Goal: Task Accomplishment & Management: Use online tool/utility

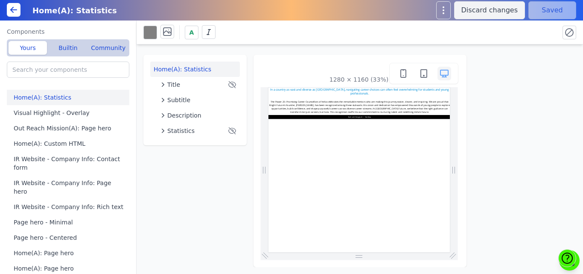
click at [302, 62] on div "1280 × 1160 (33%)" at bounding box center [359, 160] width 199 height 199
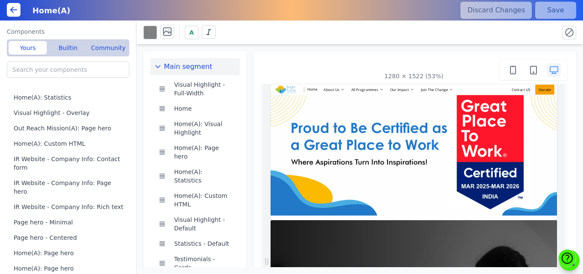
scroll to position [0, 374]
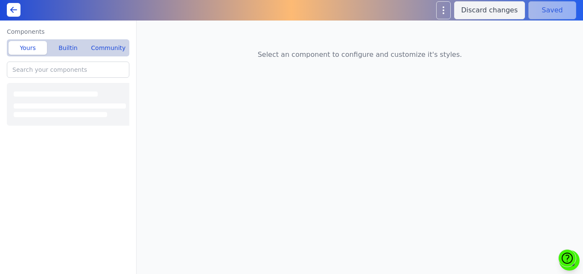
type input "Home(A): Custom HTML"
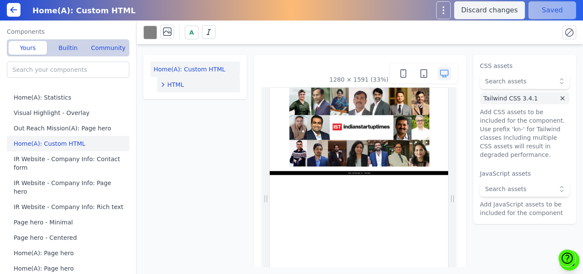
click at [174, 82] on span "HTML" at bounding box center [175, 84] width 17 height 9
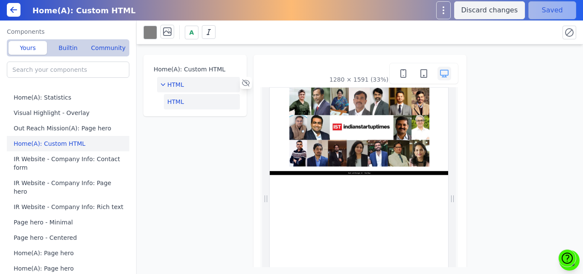
click at [175, 97] on button "HTML" at bounding box center [202, 101] width 76 height 15
click at [534, 68] on button "Edit HTML" at bounding box center [525, 69] width 90 height 17
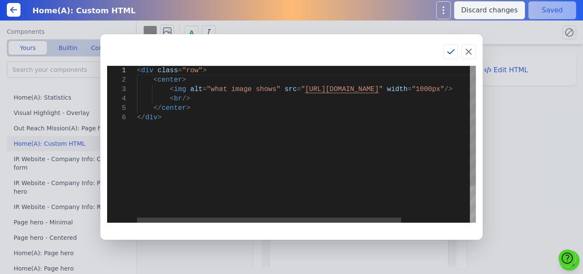
scroll to position [0, 22]
click at [331, 109] on div "< div class = "row" > < center > < img alt = "what image shows" src = " https:/…" at bounding box center [350, 168] width 426 height 204
click at [199, 81] on div "< div class = "row" > < center > < img alt = "what image shows" src = " https:/…" at bounding box center [350, 168] width 426 height 204
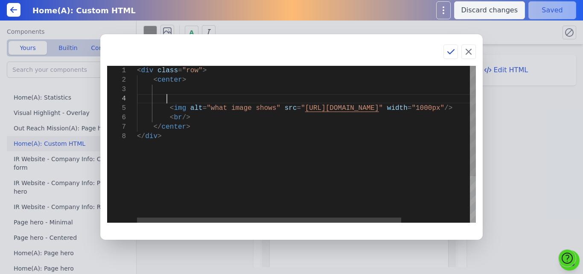
scroll to position [29, 29]
drag, startPoint x: 240, startPoint y: 91, endPoint x: 267, endPoint y: 91, distance: 27.8
click at [267, 91] on div "< div class = "row" > < center > < img alt = "what image shows" src = " https:/…" at bounding box center [350, 177] width 426 height 222
drag, startPoint x: 166, startPoint y: 89, endPoint x: 233, endPoint y: 89, distance: 67.0
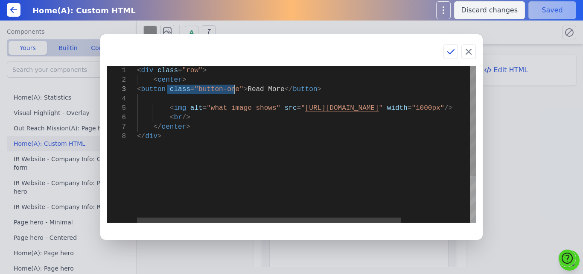
click at [233, 89] on div "< div class = "row" > < center > < img alt = "what image shows" src = " https:/…" at bounding box center [350, 177] width 426 height 222
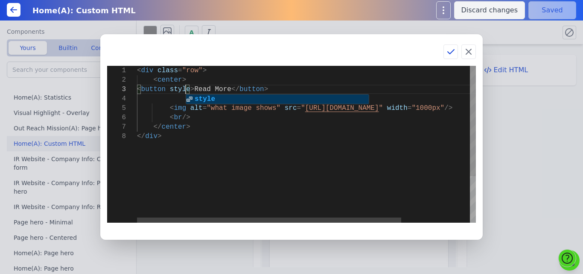
scroll to position [27, 49]
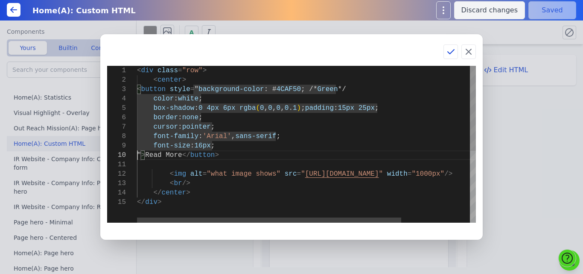
type textarea "<div class="row"> <center> <button style="background-color: #4CAF50; /* Green *…"
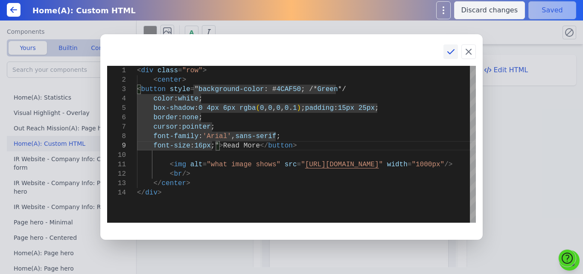
click at [451, 50] on icon at bounding box center [451, 52] width 10 height 10
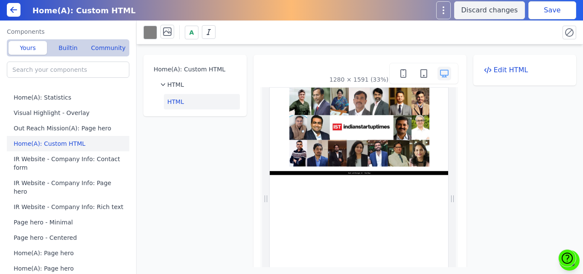
click at [544, 14] on button "Save" at bounding box center [553, 10] width 48 height 18
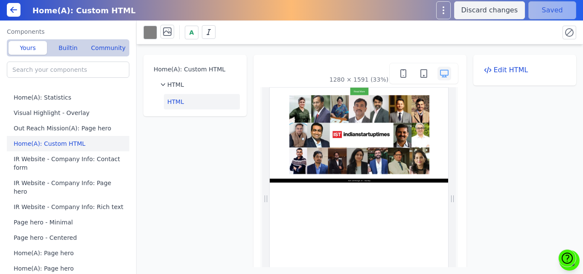
scroll to position [0, 0]
click at [174, 101] on button "HTML" at bounding box center [202, 101] width 76 height 15
click at [507, 70] on button "Edit HTML" at bounding box center [525, 69] width 90 height 17
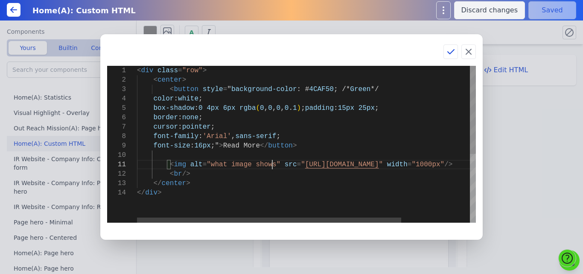
click at [272, 161] on div "< div class = "row" > < center > < button style = " background-color : # 4CAF50…" at bounding box center [350, 205] width 426 height 279
click at [252, 154] on div "< div class = "row" > < center > < button style = " background-color : # 4CAF50…" at bounding box center [350, 205] width 426 height 279
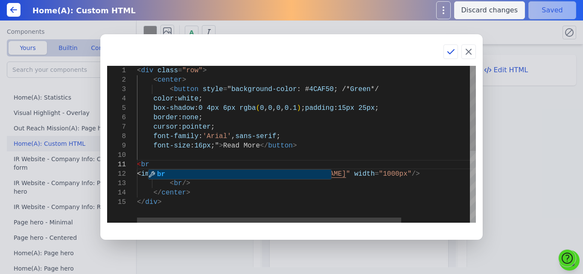
scroll to position [0, 15]
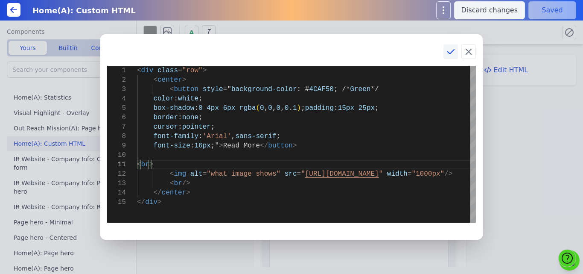
type textarea "<br> <img alt="what image shows" src="https://bmxu811xjl.koniglecdn.com/images/…"
click at [452, 50] on icon at bounding box center [451, 52] width 10 height 10
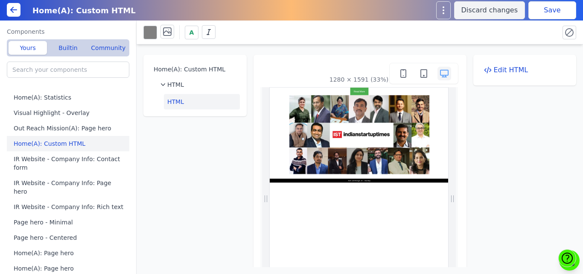
click at [548, 11] on button "Save" at bounding box center [553, 10] width 48 height 18
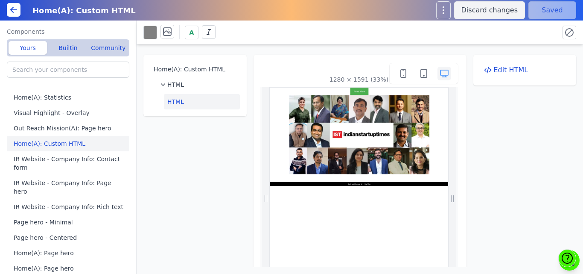
scroll to position [0, 0]
click at [489, 66] on button "Edit HTML" at bounding box center [525, 69] width 90 height 17
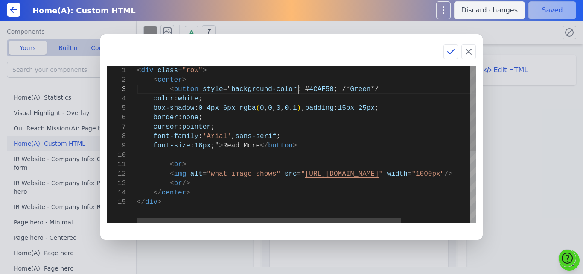
click at [298, 89] on div "< div class = "row" > < center > < button style = " background-color : # 4CAF50…" at bounding box center [350, 210] width 426 height 288
type textarea "<div class="row"> <center> <button style="background-color: #3b82f6; /* Green *…"
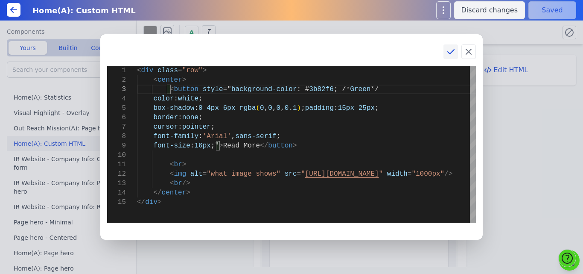
click at [451, 53] on icon at bounding box center [451, 52] width 6 height 4
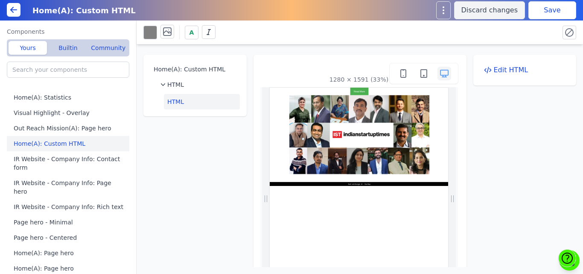
click at [544, 11] on button "Save" at bounding box center [553, 10] width 48 height 18
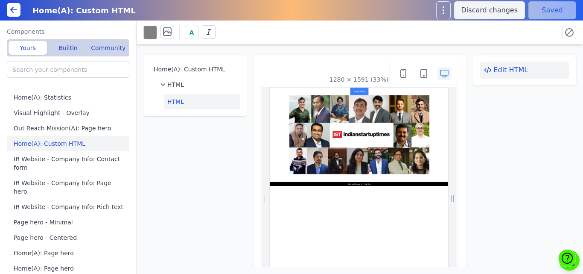
click at [508, 70] on button "Edit HTML" at bounding box center [525, 69] width 90 height 17
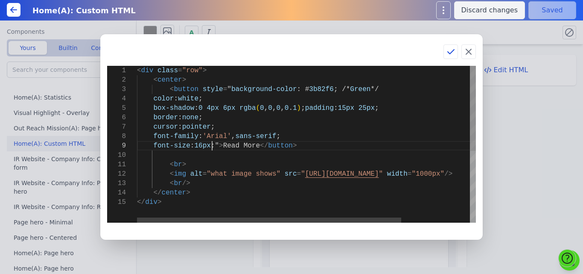
click at [212, 145] on div "< div class = "row" > < center > < button style = " background-color : # 3b82f6…" at bounding box center [350, 210] width 426 height 288
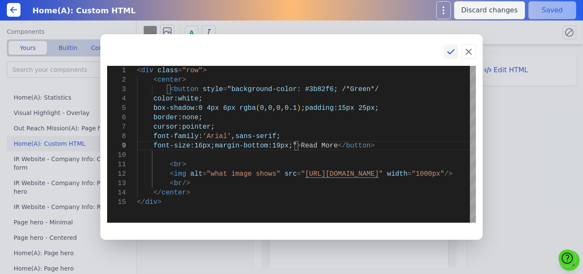
type textarea "<div class="row"> <center> <button style="background-color: #3b82f6; /* Green *…"
click at [447, 50] on icon at bounding box center [451, 52] width 10 height 10
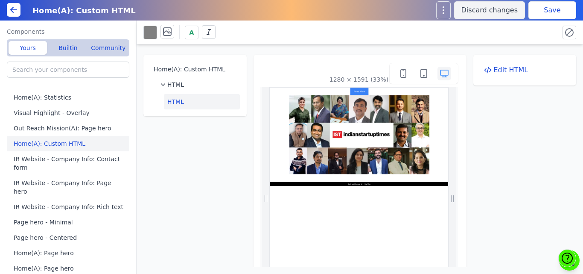
click at [541, 17] on button "Save" at bounding box center [553, 10] width 48 height 18
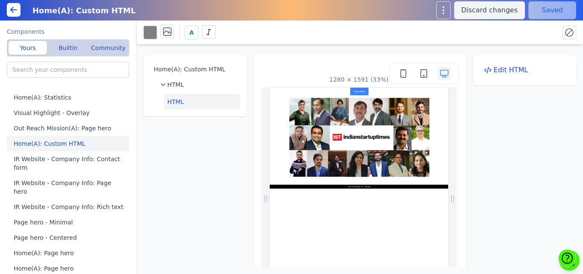
scroll to position [0, 0]
click at [514, 65] on button "Edit HTML" at bounding box center [525, 69] width 90 height 17
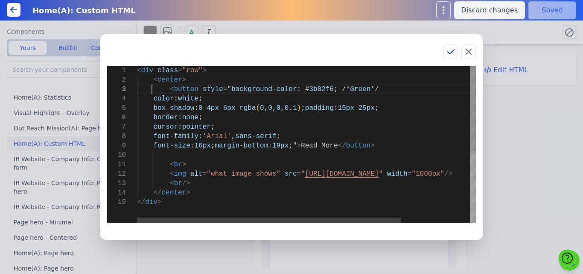
click at [152, 88] on div "< div class = "row" > < center > < button style = " background-color : # 3b82f6…" at bounding box center [350, 210] width 426 height 288
click at [382, 144] on div "< div class = "row" > < center > < a href = "" > < button style = " background-…" at bounding box center [350, 210] width 426 height 288
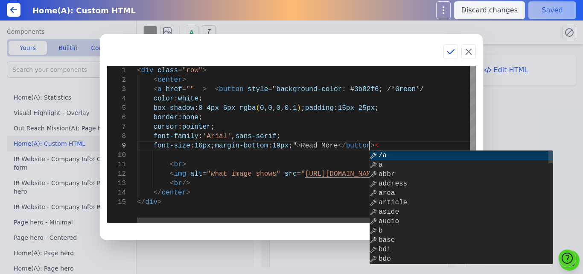
scroll to position [76, 236]
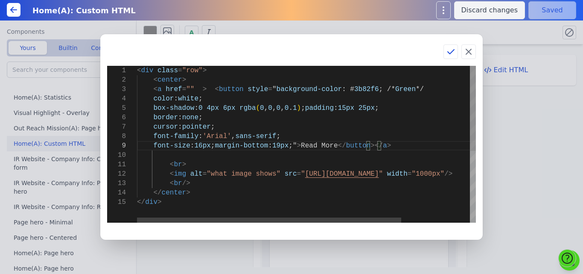
click at [188, 88] on div "< div class = "row" > < center > < a href = "" > < button style = " background-…" at bounding box center [350, 210] width 426 height 288
click at [184, 89] on div "< div class = "row" > < center > < a href = "" > < button style = " background-…" at bounding box center [350, 210] width 426 height 288
type textarea "<div class="row"> <center> <a href="https://www.indianstartuptimes.com/news/the…"
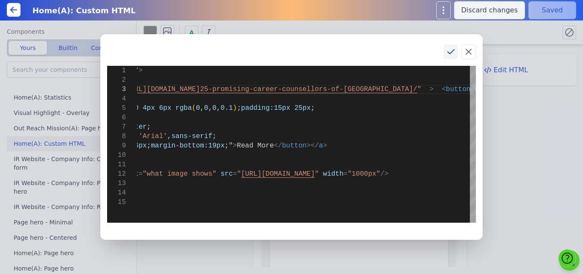
click at [450, 52] on icon at bounding box center [451, 52] width 10 height 10
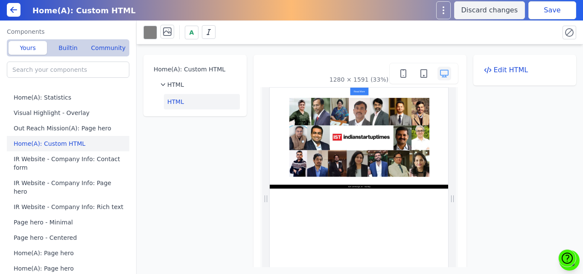
click at [550, 6] on button "Save" at bounding box center [553, 10] width 48 height 18
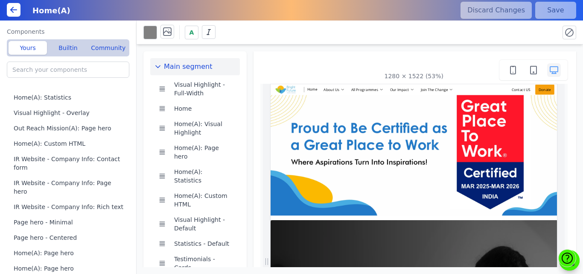
click at [11, 9] on icon at bounding box center [14, 10] width 10 height 10
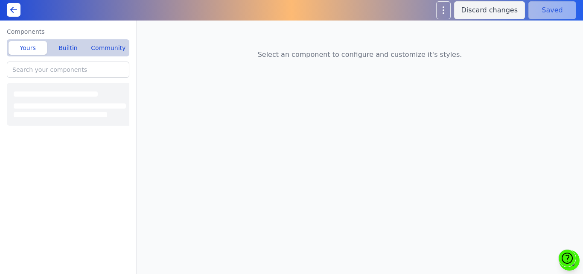
type input "Home(A): Statistics"
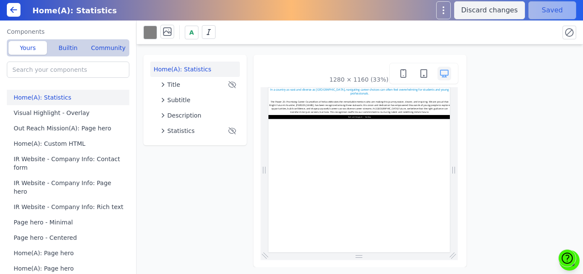
click at [12, 3] on button at bounding box center [14, 10] width 14 height 14
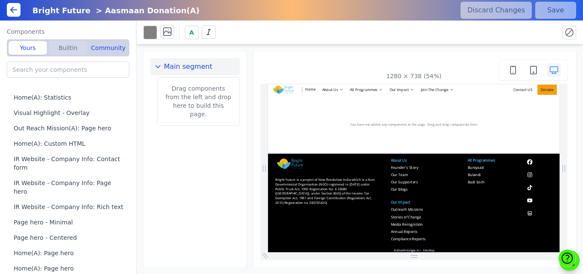
click at [67, 51] on button "Builtin" at bounding box center [68, 48] width 38 height 14
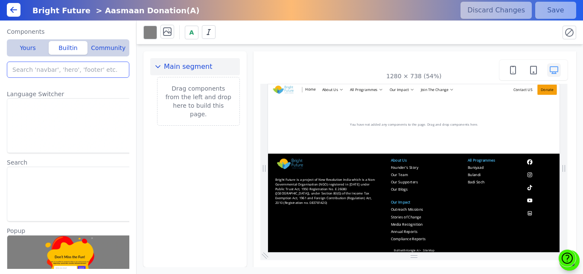
click at [61, 69] on input "search" at bounding box center [68, 69] width 123 height 16
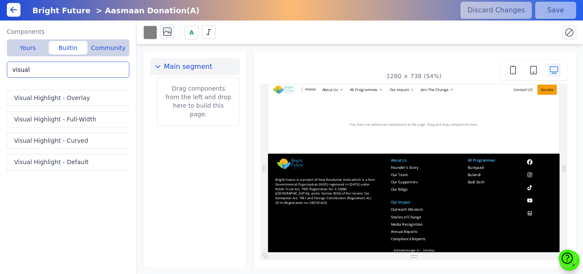
type input "visual"
click at [58, 98] on button "Visual Highlight - Overlay" at bounding box center [70, 98] width 126 height 16
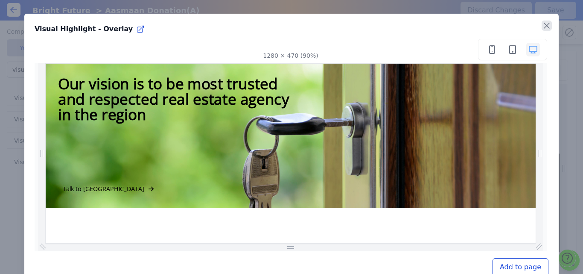
click at [544, 28] on icon "button" at bounding box center [546, 25] width 5 height 5
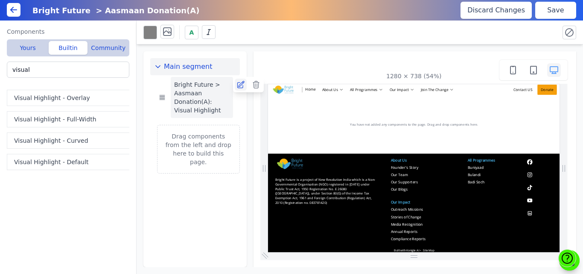
click at [242, 87] on icon at bounding box center [241, 84] width 9 height 9
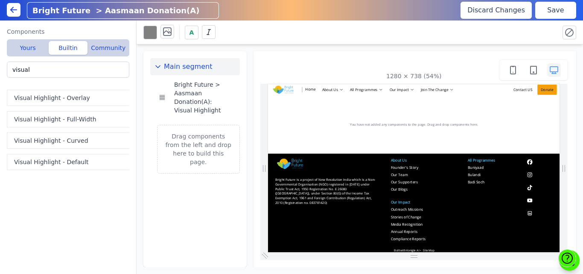
click at [143, 6] on input "Bright Future > Aasmaan Donation(A)" at bounding box center [122, 11] width 191 height 16
click at [11, 10] on icon at bounding box center [12, 11] width 3 height 3
click at [561, 9] on button "Save" at bounding box center [555, 10] width 41 height 17
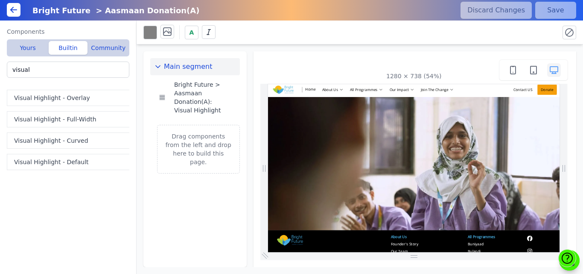
click at [11, 9] on icon at bounding box center [14, 10] width 10 height 10
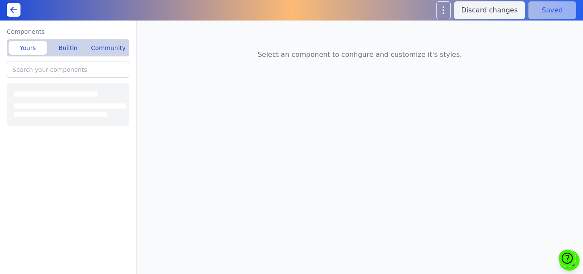
type input "Bright Future > Aasmaan Donation(A): Visual Highlight"
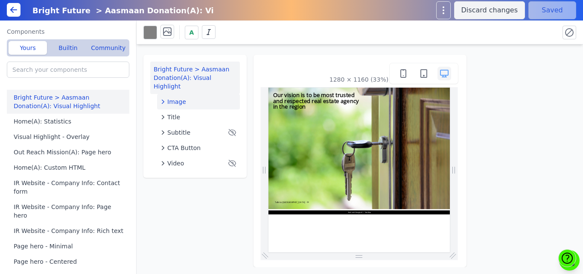
click at [186, 97] on div "Image" at bounding box center [199, 101] width 76 height 9
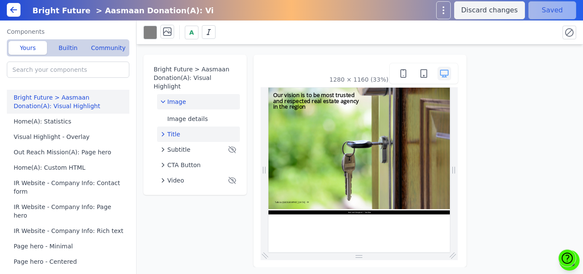
click at [177, 130] on span "Title" at bounding box center [173, 134] width 13 height 9
click at [245, 128] on icon at bounding box center [246, 132] width 9 height 9
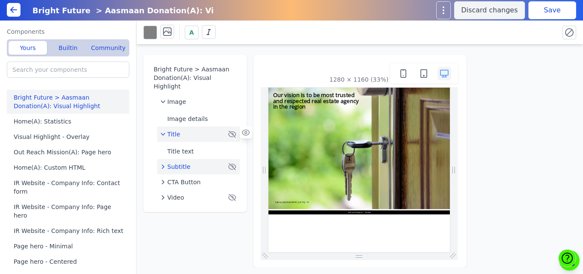
click at [216, 162] on div "Subtitle" at bounding box center [194, 166] width 66 height 9
click at [248, 161] on icon at bounding box center [246, 165] width 9 height 9
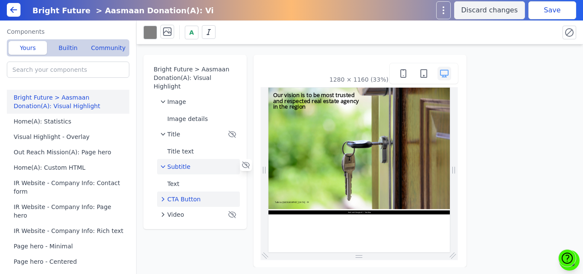
click at [180, 195] on button "CTA Button" at bounding box center [198, 198] width 83 height 15
click at [244, 193] on icon at bounding box center [246, 197] width 9 height 9
click at [190, 227] on div "Video" at bounding box center [194, 231] width 66 height 9
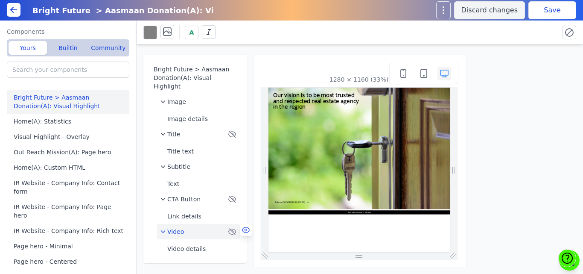
click at [247, 225] on icon at bounding box center [246, 229] width 9 height 9
click at [548, 10] on button "Save" at bounding box center [553, 10] width 48 height 18
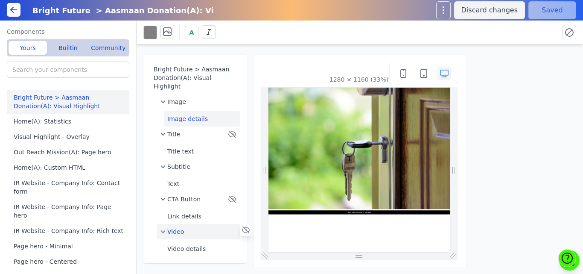
click at [181, 111] on button "Image details" at bounding box center [202, 118] width 76 height 15
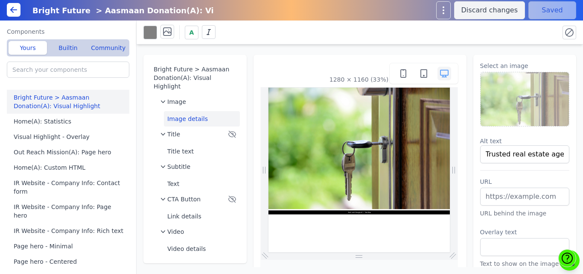
click at [491, 99] on img at bounding box center [525, 99] width 89 height 54
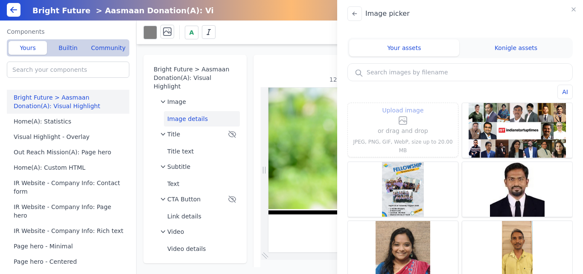
click at [415, 126] on label "Upload image" at bounding box center [403, 115] width 50 height 20
click at [403, 105] on input "Upload image" at bounding box center [403, 105] width 0 height 0
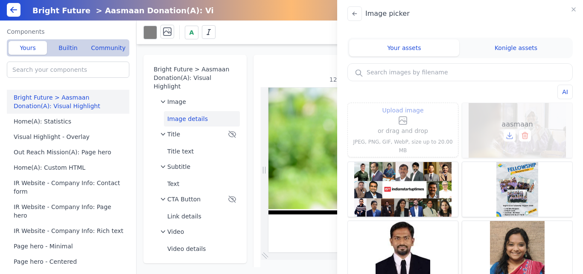
click at [515, 118] on div "aasmaan" at bounding box center [517, 130] width 110 height 55
type input "aasmaan"
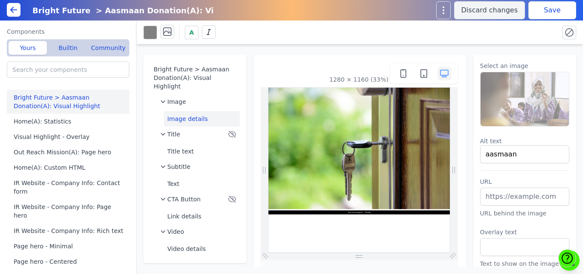
click at [546, 9] on button "Save" at bounding box center [553, 10] width 48 height 18
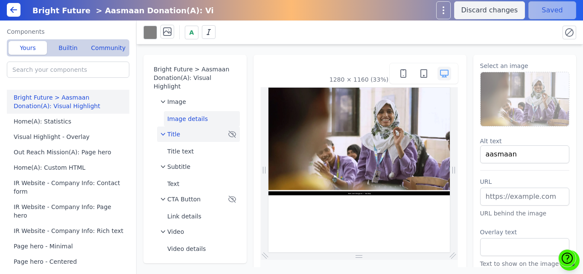
click at [213, 130] on div "Title" at bounding box center [194, 134] width 66 height 9
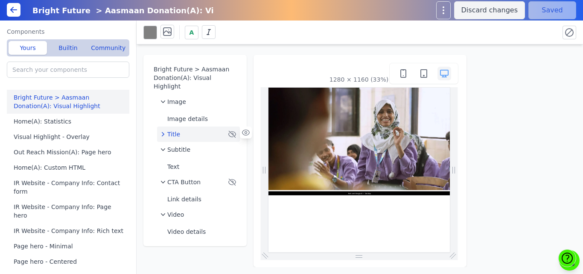
click at [174, 130] on span "Title" at bounding box center [173, 134] width 13 height 9
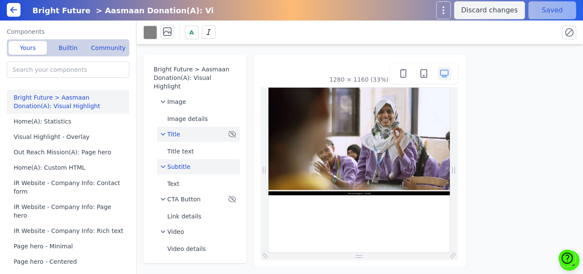
click at [175, 162] on span "Subtitle" at bounding box center [178, 166] width 23 height 9
click at [198, 130] on div "Title" at bounding box center [194, 134] width 66 height 9
click at [0, 0] on icon at bounding box center [0, 0] width 0 height 0
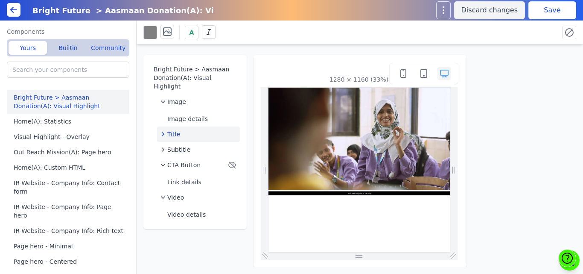
click at [549, 11] on button "Save" at bounding box center [553, 10] width 48 height 18
click at [186, 130] on div "Title" at bounding box center [199, 134] width 76 height 9
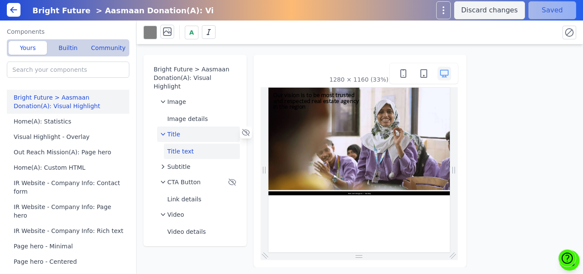
click at [177, 143] on button "Title text" at bounding box center [202, 150] width 76 height 15
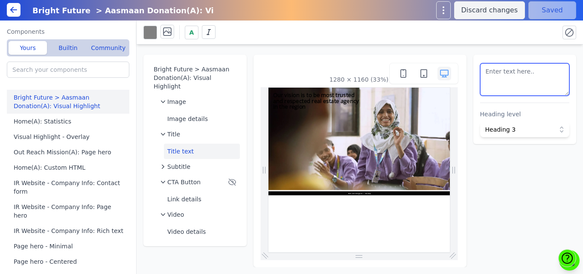
click at [508, 90] on textarea at bounding box center [525, 79] width 90 height 32
paste textarea "The Aasmaan Initiative: Opening Doors to a Brighter Future"
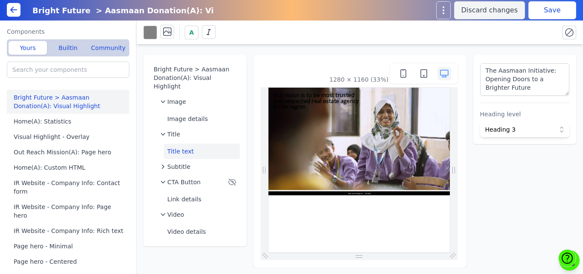
click at [538, 42] on div "A" at bounding box center [360, 32] width 447 height 24
click at [546, 13] on button "Save" at bounding box center [553, 10] width 48 height 18
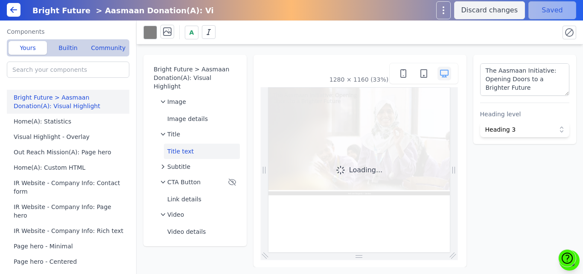
scroll to position [0, 0]
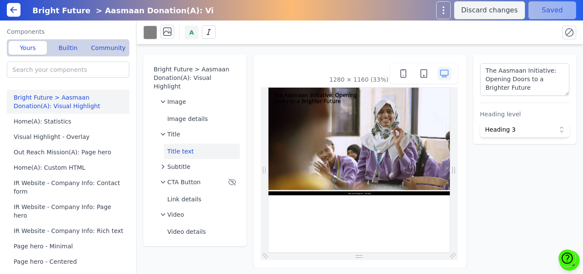
click at [191, 34] on span "A" at bounding box center [192, 32] width 5 height 9
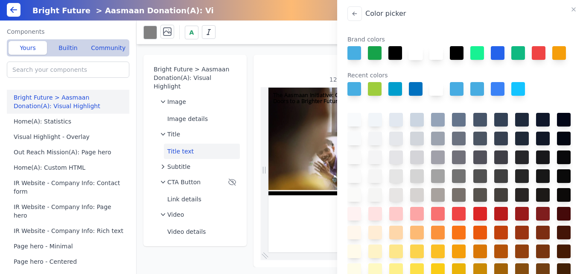
click at [419, 54] on button at bounding box center [416, 53] width 15 height 15
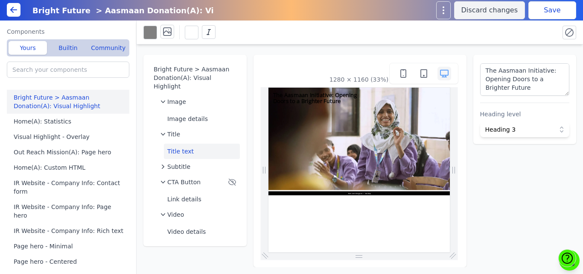
click at [543, 11] on button "Save" at bounding box center [553, 10] width 48 height 18
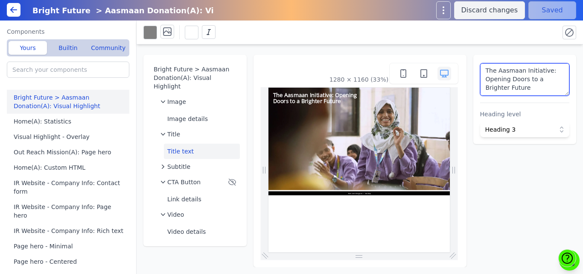
click at [487, 70] on textarea "The Aasmaan Initiative: Opening Doors to a Brighter Future" at bounding box center [525, 79] width 90 height 32
click at [542, 92] on textarea "<h3 style="margin-top:20px;">The Aasmaan Initiative: Opening Doors to a Brighte…" at bounding box center [525, 79] width 90 height 32
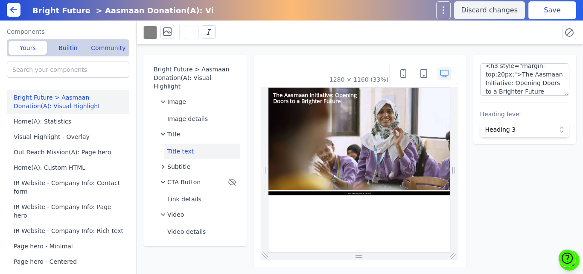
click at [533, 28] on div "A" at bounding box center [347, 32] width 409 height 15
click at [544, 13] on button "Save" at bounding box center [553, 10] width 48 height 18
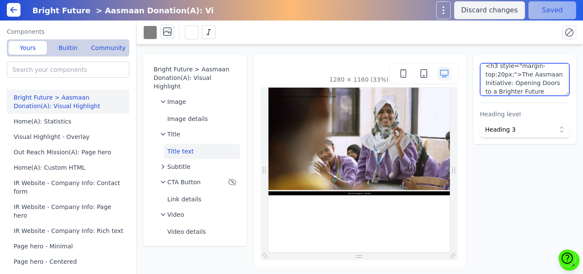
scroll to position [0, 0]
drag, startPoint x: 517, startPoint y: 75, endPoint x: 491, endPoint y: 68, distance: 26.2
click at [491, 68] on textarea "<h3 style="margin-top:20px;">The Aasmaan Initiative: Opening Doors to a Brighte…" at bounding box center [525, 79] width 90 height 32
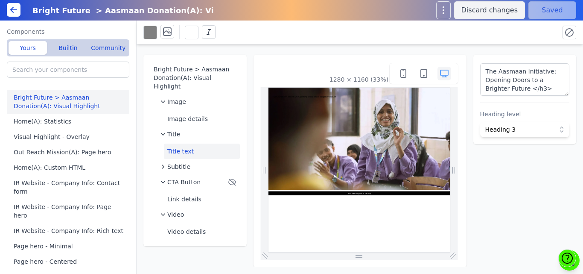
click at [534, 19] on button "Saved" at bounding box center [553, 10] width 48 height 18
click at [412, 42] on div "A" at bounding box center [360, 32] width 447 height 24
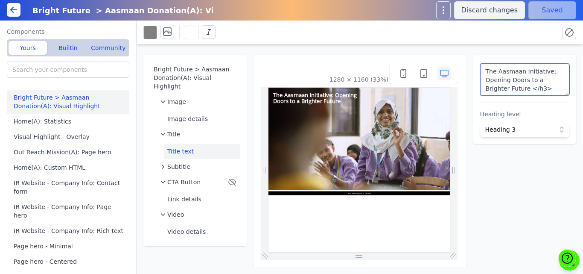
click at [548, 88] on textarea "The Aasmaan Initiative: Opening Doors to a Brighter Future </h3>" at bounding box center [525, 79] width 90 height 32
type textarea "The Aasmaan Initiative: Opening Doors to a Brighter Future"
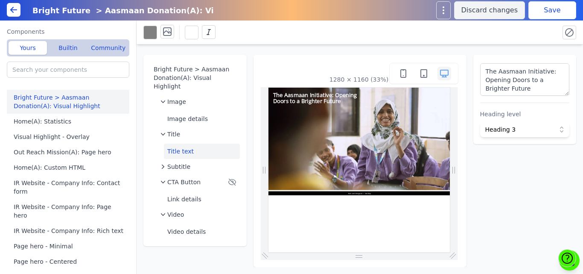
click at [544, 30] on div "A" at bounding box center [347, 32] width 409 height 15
click at [553, 8] on button "Save" at bounding box center [553, 10] width 48 height 18
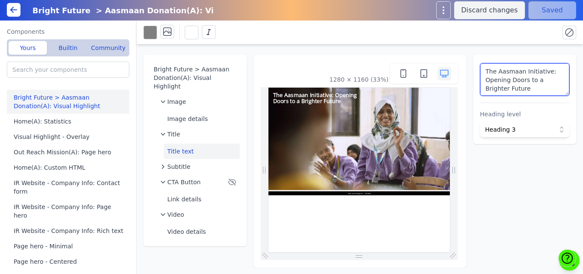
click at [514, 78] on textarea "The Aasmaan Initiative: Opening Doors to a Brighter Future" at bounding box center [525, 79] width 90 height 32
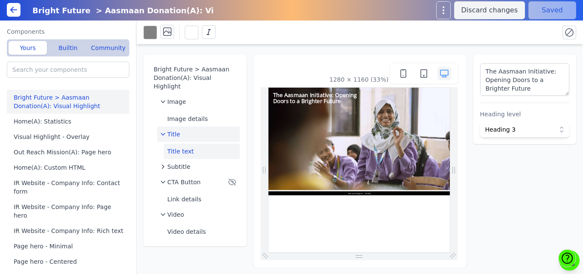
click at [217, 130] on div "Title" at bounding box center [199, 134] width 76 height 9
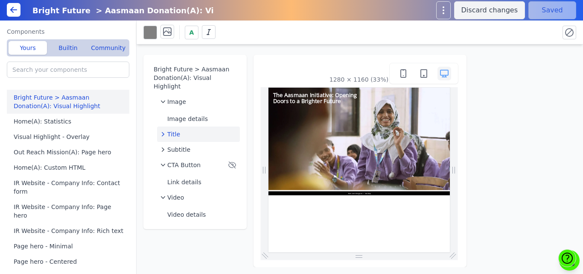
click at [0, 0] on icon at bounding box center [0, 0] width 0 height 0
click at [562, 7] on button "Save" at bounding box center [553, 10] width 48 height 18
click at [231, 131] on icon "button" at bounding box center [231, 134] width 7 height 6
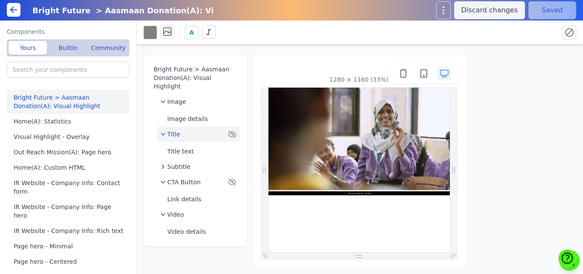
click at [0, 0] on icon at bounding box center [0, 0] width 0 height 0
click at [228, 130] on div "Title" at bounding box center [199, 134] width 76 height 9
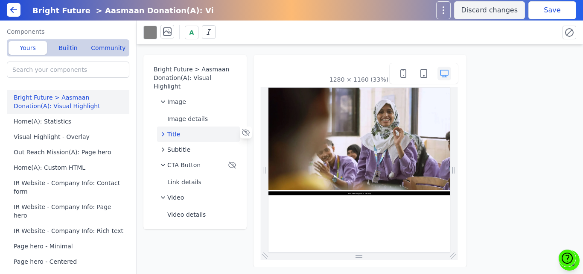
click at [228, 130] on div "Title" at bounding box center [199, 134] width 76 height 9
click at [552, 8] on button "Save" at bounding box center [553, 10] width 48 height 18
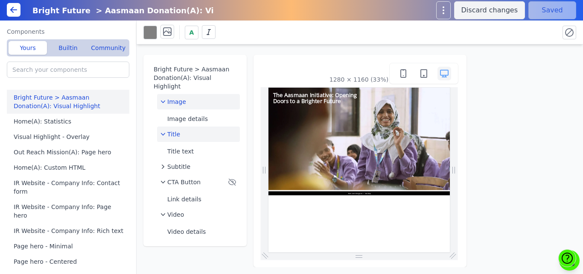
click at [198, 97] on div "Image" at bounding box center [199, 101] width 76 height 9
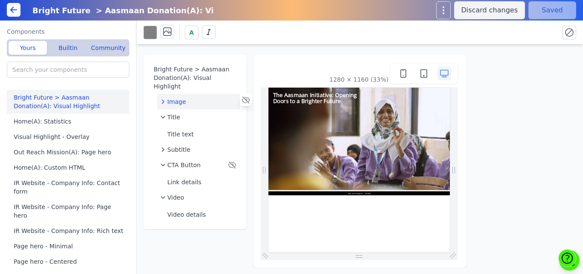
click at [198, 97] on div "Image" at bounding box center [199, 101] width 76 height 9
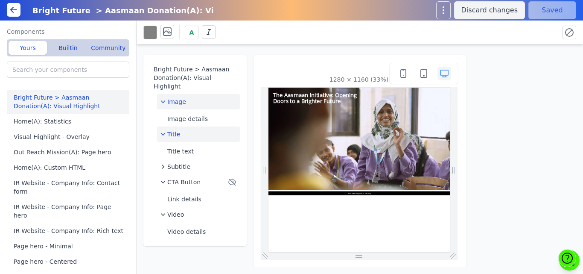
click at [178, 130] on span "Title" at bounding box center [173, 134] width 13 height 9
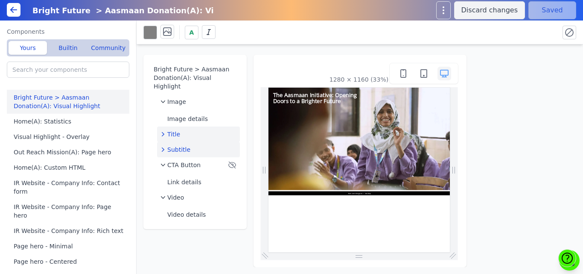
click at [178, 145] on span "Subtitle" at bounding box center [178, 149] width 23 height 9
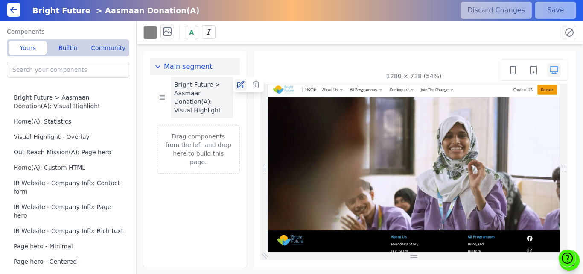
click at [240, 86] on icon at bounding box center [240, 84] width 7 height 7
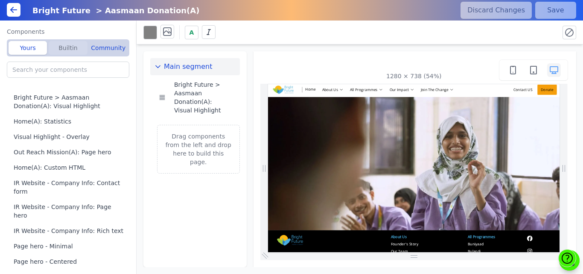
click at [62, 51] on button "Builtin" at bounding box center [68, 48] width 38 height 14
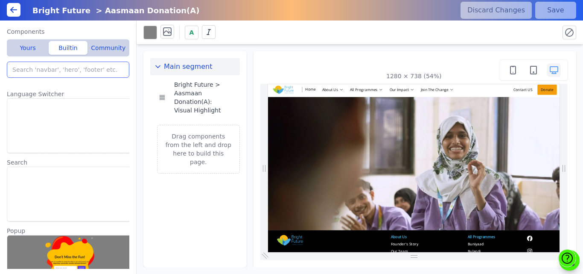
click at [54, 68] on input "search" at bounding box center [68, 69] width 123 height 16
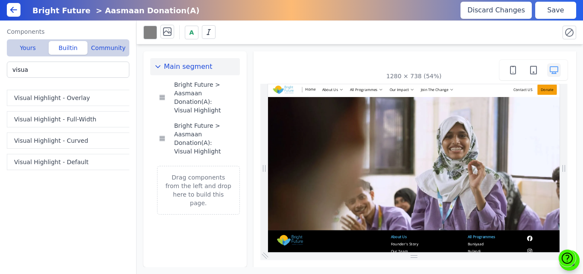
click at [546, 11] on button "Save" at bounding box center [555, 10] width 41 height 17
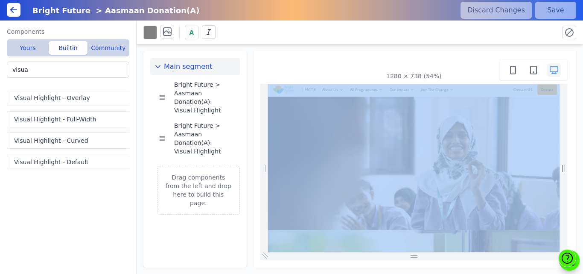
drag, startPoint x: 560, startPoint y: 113, endPoint x: 567, endPoint y: 169, distance: 56.8
click at [567, 169] on div at bounding box center [414, 172] width 308 height 176
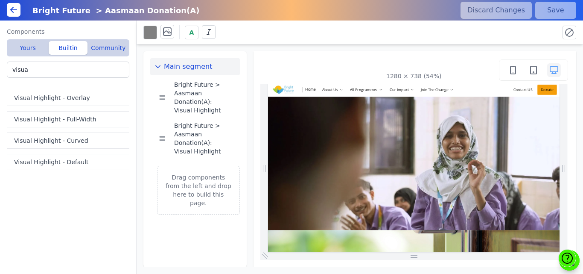
click at [583, 193] on img at bounding box center [541, 261] width 546 height 307
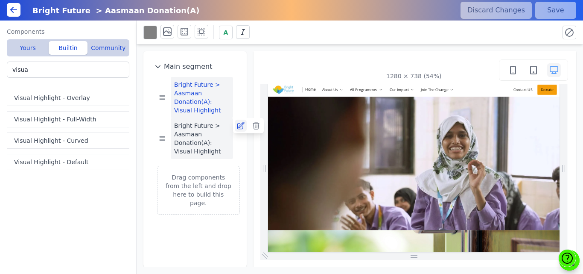
click at [239, 129] on icon at bounding box center [240, 125] width 7 height 7
click at [232, 136] on button "Bright Future > Aasmaan Donation(A): Visual Highlight" at bounding box center [202, 138] width 62 height 41
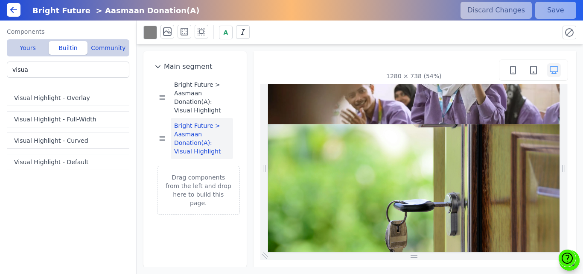
scroll to position [210, 0]
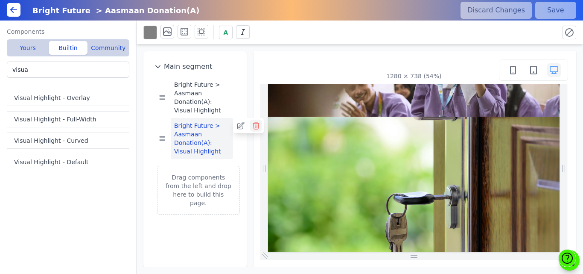
click at [254, 125] on icon at bounding box center [256, 125] width 9 height 9
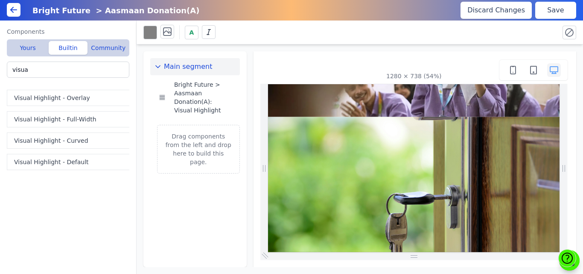
click at [549, 14] on button "Save" at bounding box center [555, 10] width 41 height 17
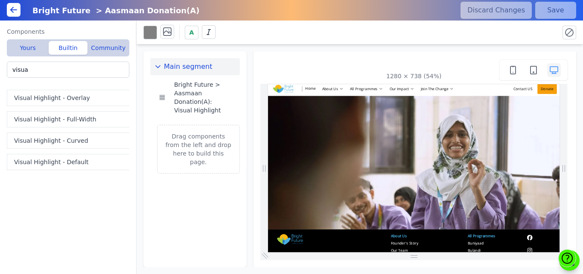
scroll to position [0, 0]
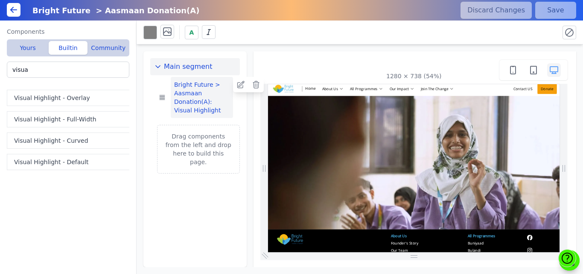
click at [183, 92] on button "Bright Future > Aasmaan Donation(A): Visual Highlight" at bounding box center [202, 97] width 62 height 41
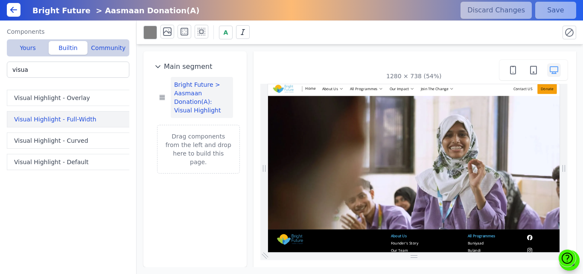
click at [56, 117] on button "Visual Highlight - Full-Width" at bounding box center [70, 119] width 126 height 16
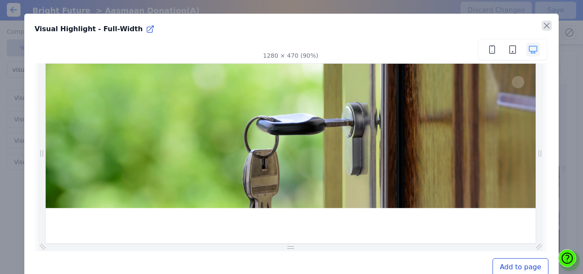
click at [544, 26] on icon "button" at bounding box center [546, 25] width 5 height 5
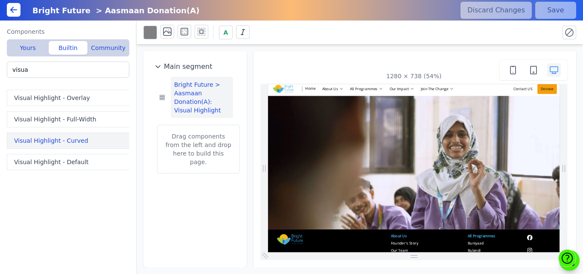
click at [72, 138] on button "Visual Highlight - Curved" at bounding box center [70, 140] width 126 height 16
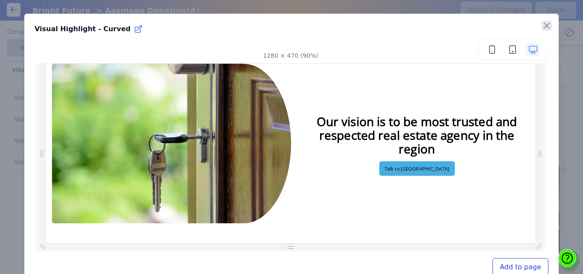
click at [542, 25] on icon "button" at bounding box center [547, 25] width 10 height 10
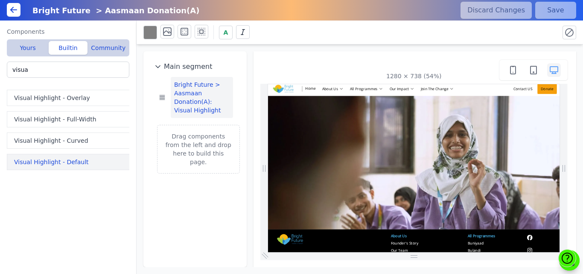
click at [43, 159] on button "Visual Highlight - Default" at bounding box center [70, 162] width 126 height 16
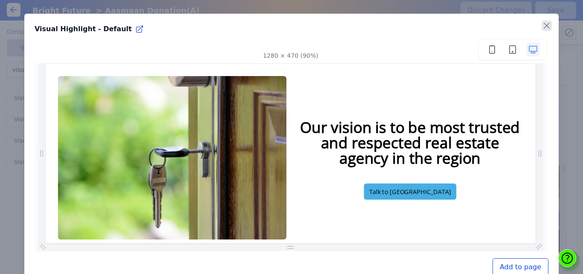
click at [542, 22] on icon "button" at bounding box center [547, 25] width 10 height 10
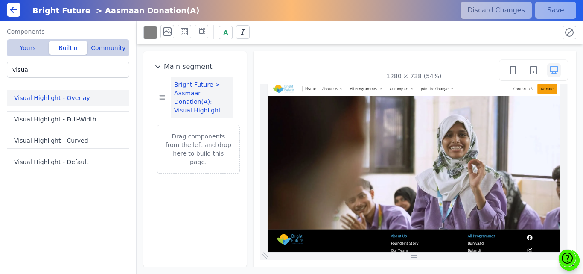
click at [59, 97] on button "Visual Highlight - Overlay" at bounding box center [70, 98] width 126 height 16
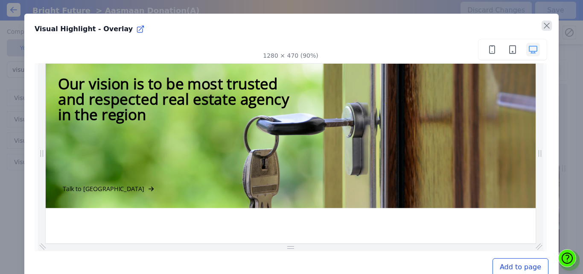
click at [542, 28] on icon "button" at bounding box center [547, 25] width 10 height 10
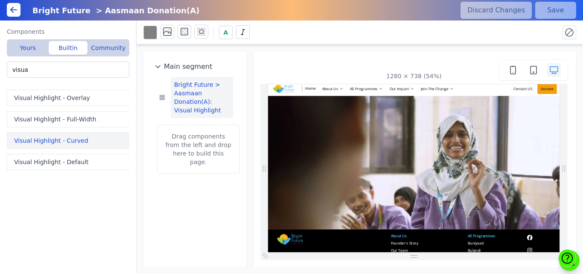
click at [65, 137] on button "Visual Highlight - Curved" at bounding box center [70, 140] width 126 height 16
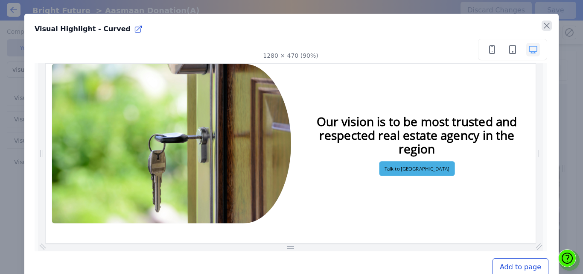
click at [542, 26] on icon "button" at bounding box center [547, 25] width 10 height 10
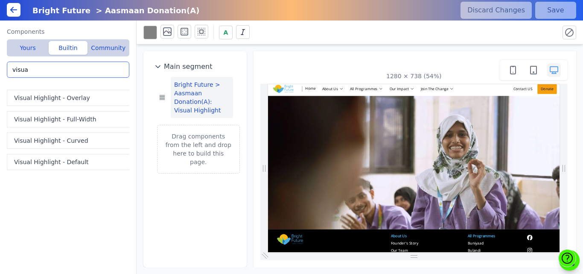
click at [43, 68] on input "visua" at bounding box center [68, 69] width 123 height 16
drag, startPoint x: 88, startPoint y: 62, endPoint x: 0, endPoint y: 81, distance: 89.4
click at [0, 81] on div "Components Yours Builtin Community Bright Future > Aasmaan Donation(A): Visual …" at bounding box center [68, 146] width 137 height 253
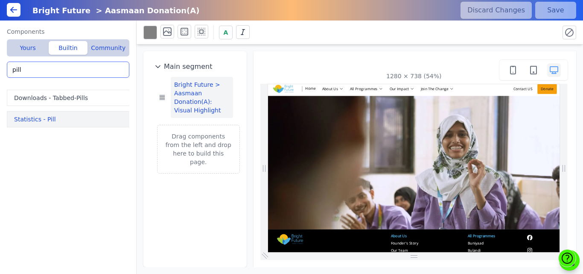
type input "pill"
click at [32, 117] on button "Statistics - Pill" at bounding box center [70, 119] width 126 height 16
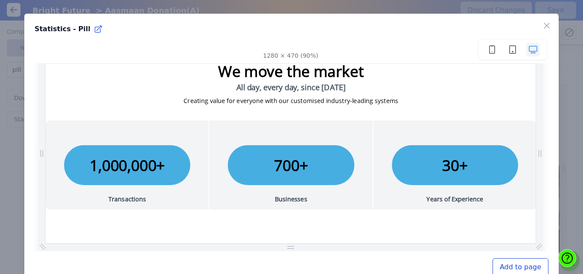
click at [511, 267] on button "Add to page" at bounding box center [521, 267] width 56 height 18
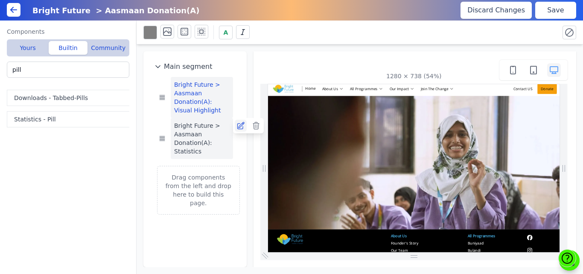
click at [240, 128] on icon at bounding box center [241, 125] width 9 height 9
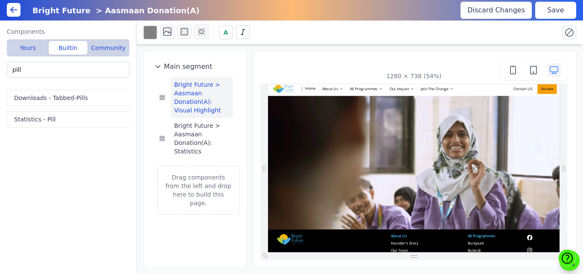
click at [555, 14] on button "Save" at bounding box center [555, 10] width 41 height 17
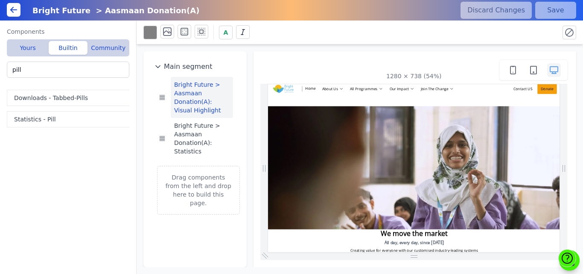
click at [13, 14] on icon at bounding box center [14, 10] width 10 height 10
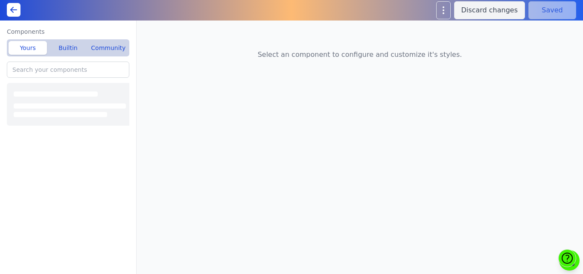
type input "Bright Future > Aasmaan Donation(A): Visual Highlight"
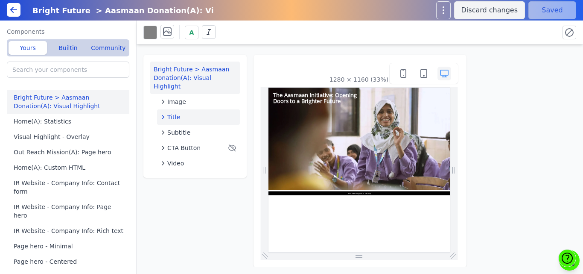
click at [196, 113] on div "Title" at bounding box center [199, 117] width 76 height 9
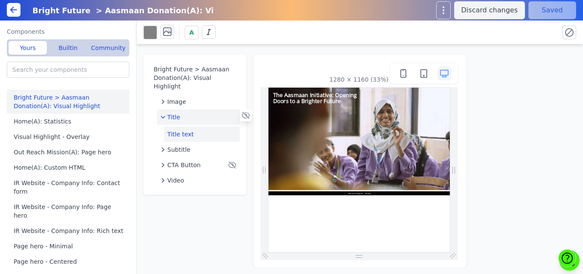
click at [187, 126] on button "Title text" at bounding box center [202, 133] width 76 height 15
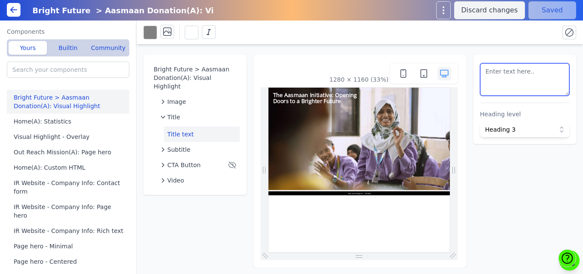
click at [513, 88] on textarea at bounding box center [525, 79] width 90 height 32
click at [508, 44] on div "A" at bounding box center [360, 32] width 447 height 24
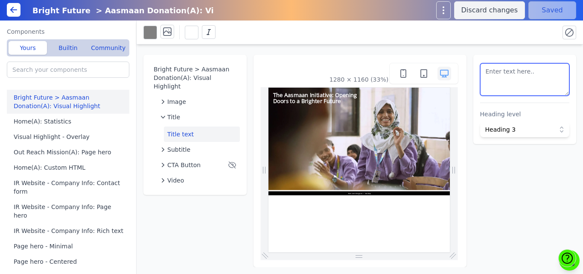
click at [513, 76] on textarea at bounding box center [525, 79] width 90 height 32
paste textarea "<h3 style="font-size:20px; color:#fff;">The Aasmaan Initiative: Opening Doors t…"
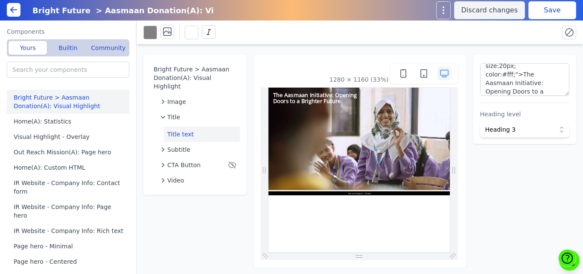
click at [520, 26] on div "A" at bounding box center [347, 32] width 409 height 15
click at [546, 11] on button "Save" at bounding box center [553, 10] width 48 height 18
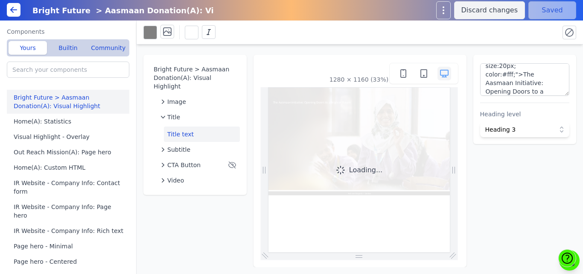
scroll to position [0, 0]
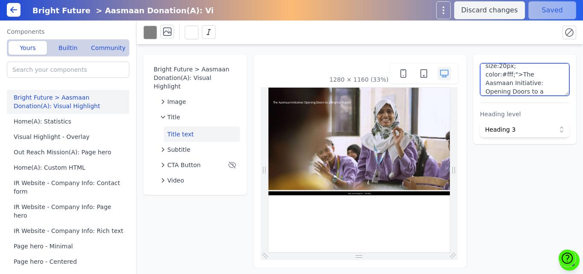
click at [541, 66] on textarea "<h3 style="font-size:20px; color:#fff;">The Aasmaan Initiative: Opening Doors t…" at bounding box center [525, 79] width 90 height 32
type textarea "<h3 style="font-size:40px; color:#fff;">The Aasmaan Initiative: Opening Doors t…"
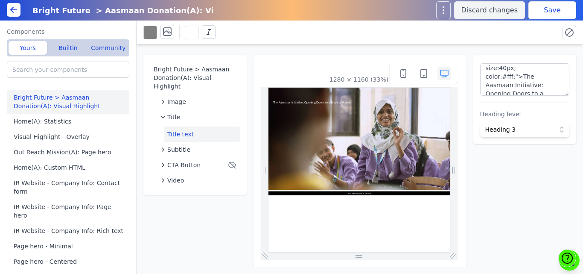
click at [556, 29] on div "A" at bounding box center [359, 32] width 433 height 17
click at [548, 7] on button "Save" at bounding box center [553, 10] width 48 height 18
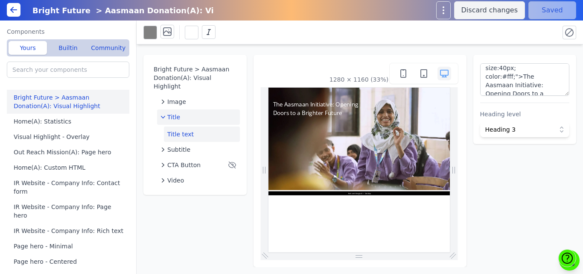
click at [171, 113] on span "Title" at bounding box center [173, 117] width 13 height 9
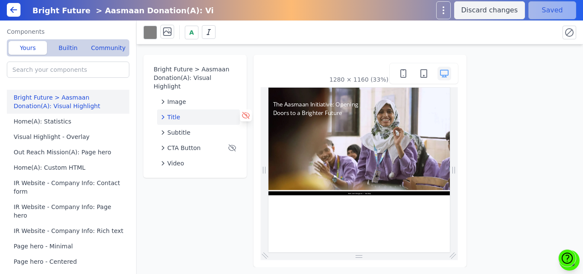
click at [244, 111] on icon at bounding box center [246, 115] width 9 height 9
click at [560, 13] on button "Save" at bounding box center [553, 10] width 48 height 18
click at [245, 111] on icon at bounding box center [246, 115] width 9 height 9
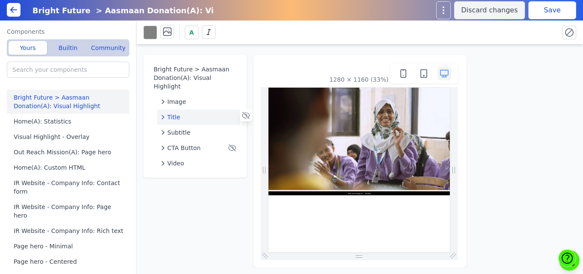
click at [215, 113] on div "Title" at bounding box center [199, 117] width 76 height 9
click at [199, 126] on button "Title text" at bounding box center [202, 133] width 76 height 15
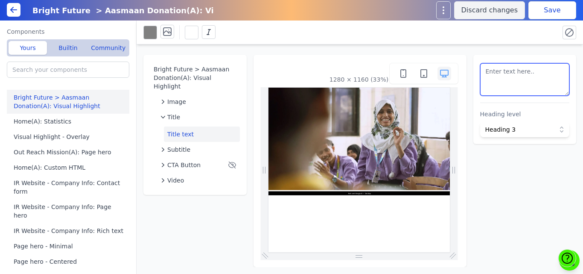
scroll to position [18, 0]
drag, startPoint x: 518, startPoint y: 86, endPoint x: 538, endPoint y: 87, distance: 20.1
click at [538, 87] on textarea at bounding box center [525, 79] width 90 height 32
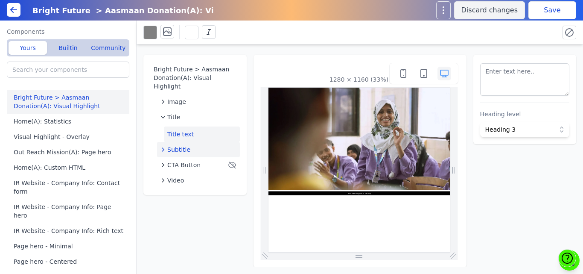
click at [168, 145] on span "Subtitle" at bounding box center [178, 149] width 23 height 9
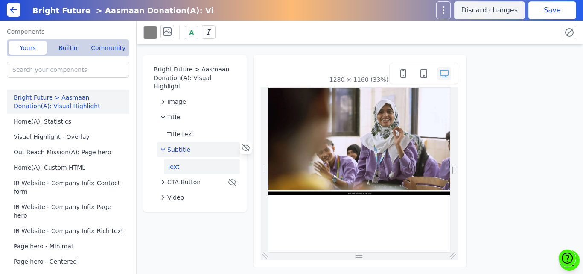
click at [175, 160] on button "Text" at bounding box center [202, 166] width 76 height 15
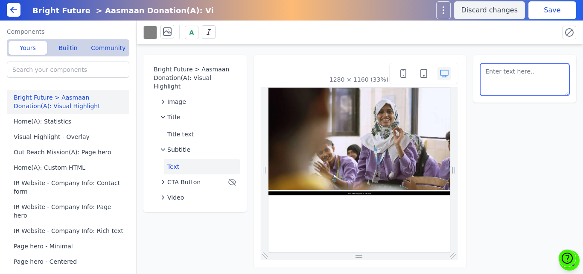
click at [503, 70] on textarea at bounding box center [525, 79] width 90 height 32
paste textarea "The Aasmaan Initiative: Opening Doors to a Brighter Future"
type textarea "The Aasmaan Initiative: Opening Doors to a Brighter Future"
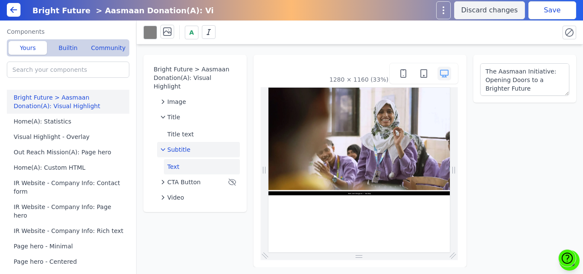
click at [200, 145] on div "Subtitle" at bounding box center [199, 149] width 76 height 9
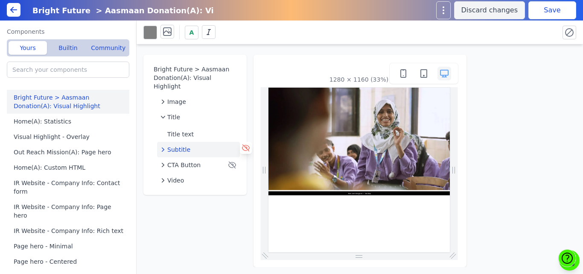
click at [247, 143] on icon at bounding box center [246, 147] width 9 height 9
click at [561, 14] on button "Save" at bounding box center [553, 10] width 48 height 18
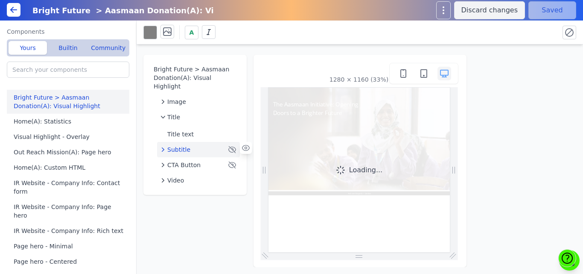
scroll to position [0, 0]
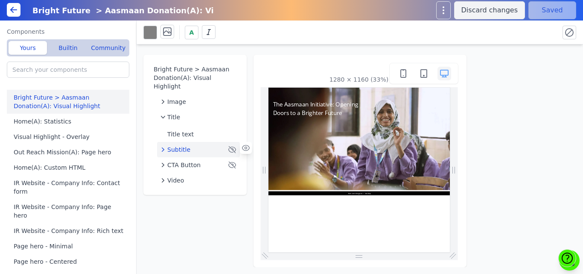
click at [191, 145] on div "Subtitle" at bounding box center [194, 149] width 66 height 9
click at [183, 160] on button "Text" at bounding box center [202, 166] width 76 height 15
click at [219, 145] on div "Subtitle" at bounding box center [194, 149] width 66 height 9
click at [0, 0] on icon at bounding box center [0, 0] width 0 height 0
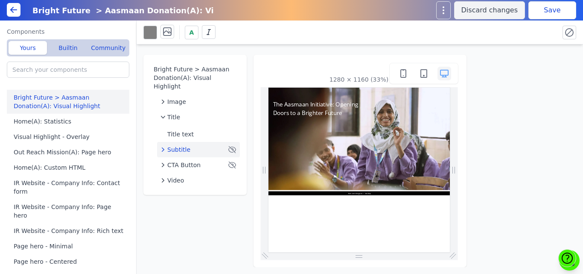
click at [0, 0] on icon at bounding box center [0, 0] width 0 height 0
click at [209, 113] on div "Title" at bounding box center [199, 117] width 76 height 9
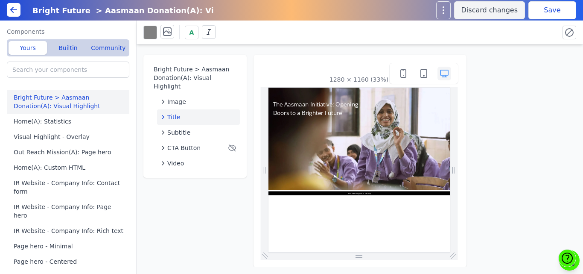
click at [0, 0] on icon at bounding box center [0, 0] width 0 height 0
click at [531, 14] on button "Save" at bounding box center [553, 10] width 48 height 18
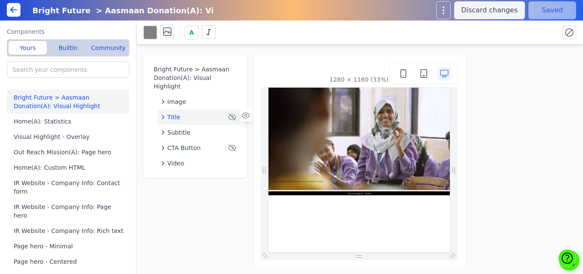
click at [194, 113] on button "Title" at bounding box center [198, 116] width 83 height 15
drag, startPoint x: 247, startPoint y: 110, endPoint x: 263, endPoint y: 63, distance: 49.0
click at [263, 63] on div "Bright Future > Aasmaan Donation(A): Visual Highlight Image Title Title text Su…" at bounding box center [360, 155] width 447 height 222
click at [212, 97] on div "Image" at bounding box center [199, 101] width 76 height 9
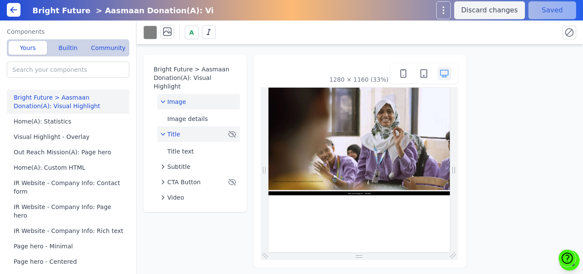
click at [202, 130] on div "Title" at bounding box center [194, 134] width 66 height 9
click at [243, 130] on icon at bounding box center [245, 133] width 7 height 6
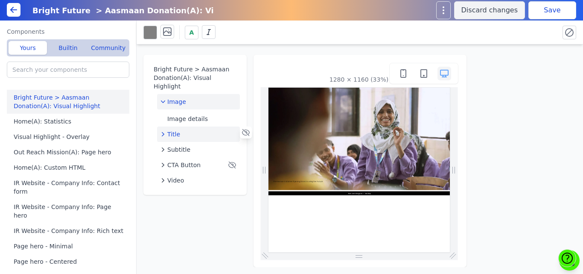
click at [180, 97] on button "Image" at bounding box center [198, 101] width 83 height 15
click at [181, 113] on button "Title" at bounding box center [198, 116] width 83 height 15
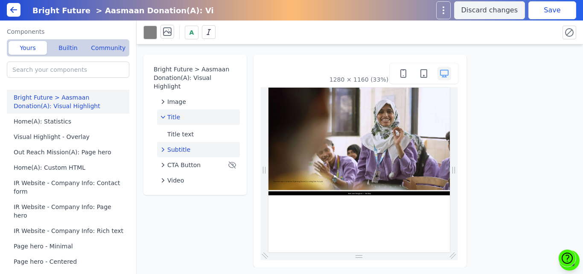
click at [192, 145] on div "Subtitle" at bounding box center [199, 149] width 76 height 9
click at [0, 0] on icon at bounding box center [0, 0] width 0 height 0
click at [555, 7] on button "Save" at bounding box center [553, 10] width 48 height 18
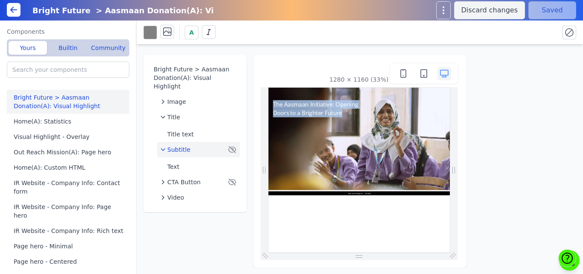
drag, startPoint x: 279, startPoint y: 128, endPoint x: 514, endPoint y: 178, distance: 240.9
click at [514, 178] on div "The Aasmaan Initiative: Opening Doors to a Brighter Future" at bounding box center [541, 241] width 546 height 307
copy h3 "The Aasmaan Initiative: Opening Doors to a Brighter Future"
click at [229, 49] on div "Bright Future > Aasmaan Donation(A): Visual Highlight Image Title Title text Su…" at bounding box center [360, 155] width 447 height 222
click at [260, 120] on div "1280 × 1160 (33%)" at bounding box center [360, 161] width 213 height 212
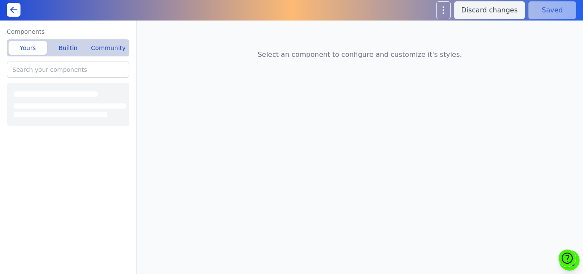
type input "Bright Future > Aasmaan Donation(A): Visual Highlight"
type input "Bright Future > Aasmaan Donation(A): Statistics"
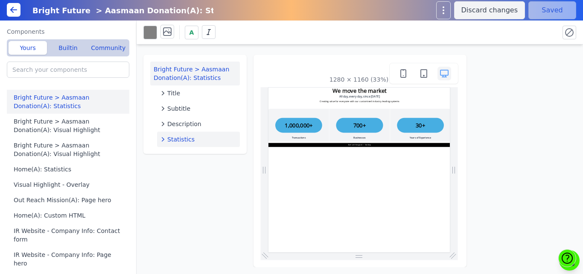
click at [215, 140] on div "Statistics" at bounding box center [199, 139] width 76 height 9
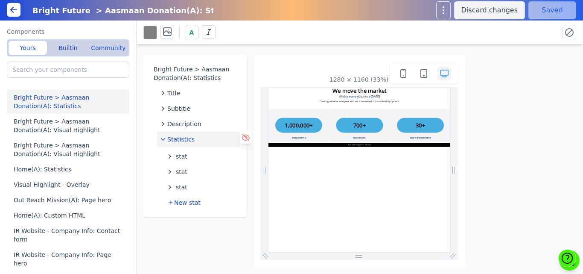
click at [245, 139] on icon at bounding box center [246, 137] width 9 height 9
click at [549, 7] on button "Save" at bounding box center [553, 10] width 48 height 18
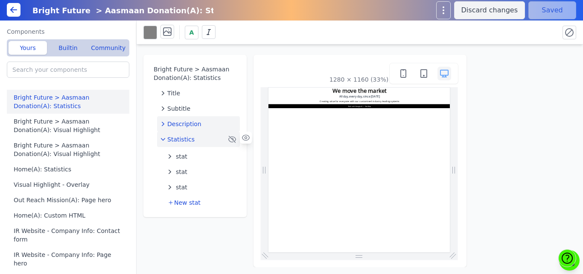
click at [173, 121] on span "Description" at bounding box center [184, 124] width 34 height 9
click at [183, 137] on button "Text" at bounding box center [202, 140] width 76 height 15
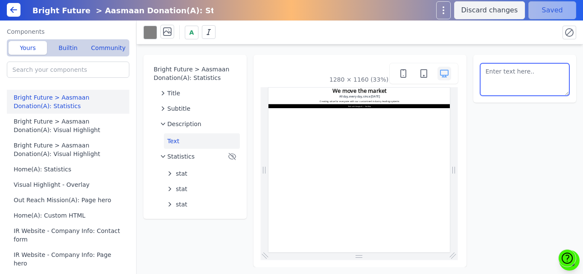
click at [546, 82] on textarea at bounding box center [525, 79] width 90 height 32
paste textarea "At Bright Future, we believe every girl deserves the chance to dream big and ac…"
type textarea "At Bright Future, we believe every girl deserves the chance to dream big and ac…"
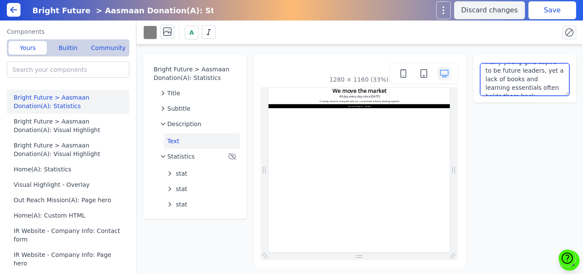
click at [520, 74] on textarea "At Bright Future, we believe every girl deserves the chance to dream big and ac…" at bounding box center [525, 79] width 90 height 32
click at [543, 10] on button "Save" at bounding box center [553, 10] width 48 height 18
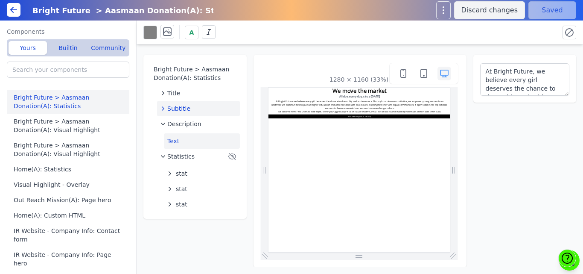
click at [176, 110] on span "Subtitle" at bounding box center [178, 108] width 23 height 9
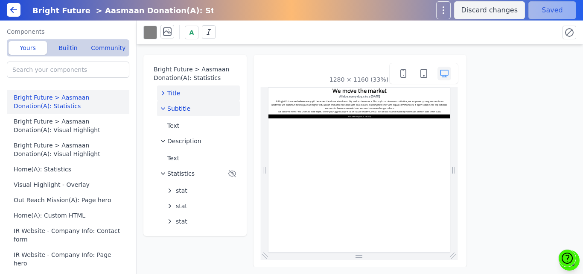
click at [198, 90] on div "Title" at bounding box center [199, 93] width 76 height 9
click at [189, 108] on button "Title text" at bounding box center [202, 109] width 76 height 15
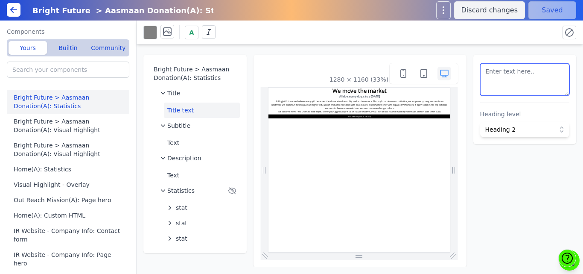
click at [516, 79] on textarea at bounding box center [525, 79] width 90 height 32
paste textarea "The Aasmaan Initiative: Opening Doors to a Brighter Future"
type textarea "The Aasmaan Initiative: Opening Doors to a Brighter Future"
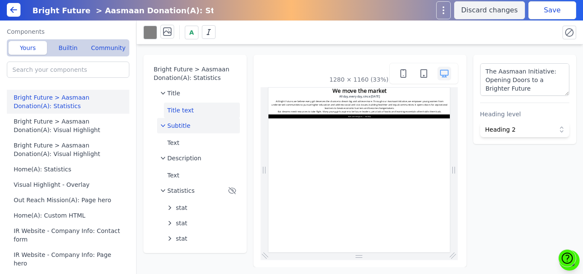
click at [197, 125] on div "Subtitle" at bounding box center [199, 125] width 76 height 9
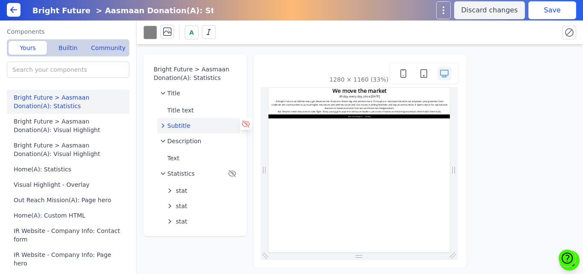
click at [243, 121] on icon at bounding box center [245, 124] width 7 height 6
click at [540, 7] on button "Save" at bounding box center [553, 10] width 48 height 18
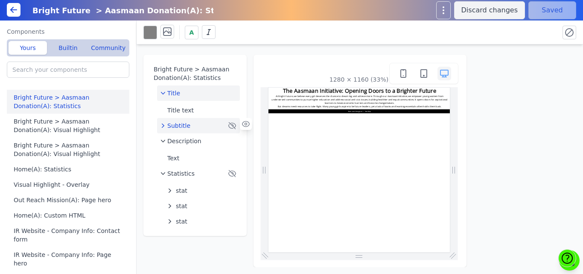
click at [185, 89] on div "Title" at bounding box center [199, 93] width 76 height 9
click at [181, 127] on span "Description" at bounding box center [184, 124] width 34 height 9
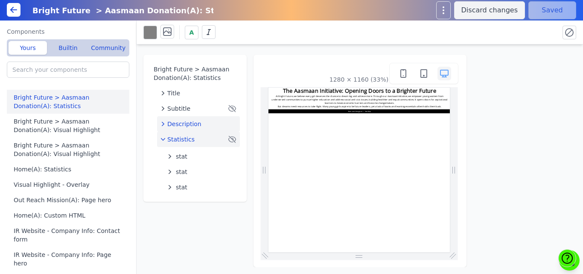
click at [179, 140] on span "Statistics" at bounding box center [180, 139] width 27 height 9
click at [198, 123] on div "Description" at bounding box center [199, 124] width 76 height 9
click at [186, 148] on button "Text" at bounding box center [202, 140] width 76 height 15
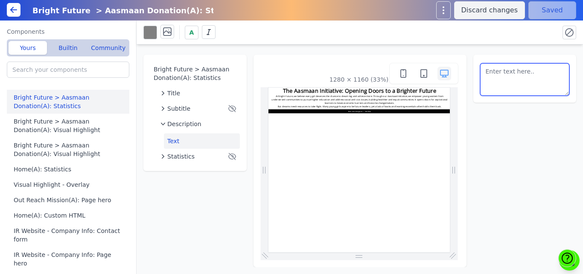
click at [503, 77] on textarea at bounding box center [525, 79] width 90 height 32
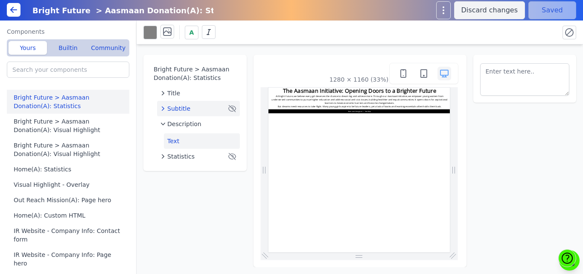
click at [203, 108] on div "Subtitle" at bounding box center [194, 108] width 66 height 9
click at [178, 126] on button "Text" at bounding box center [202, 125] width 76 height 15
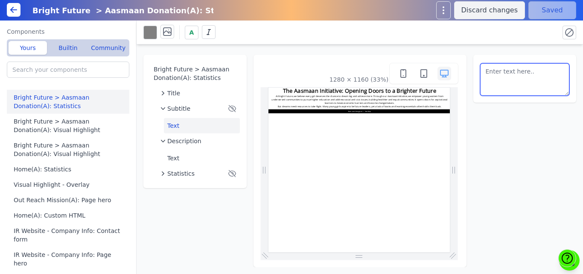
click at [531, 86] on textarea at bounding box center [525, 79] width 90 height 32
paste textarea "At Bright Future, we believe every girl deserves the chance to dream big and ac…"
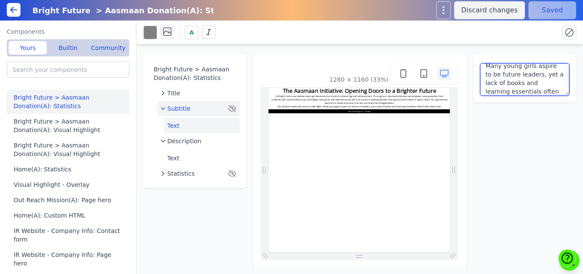
type textarea "At Bright Future, we believe every girl deserves the chance to dream big and ac…"
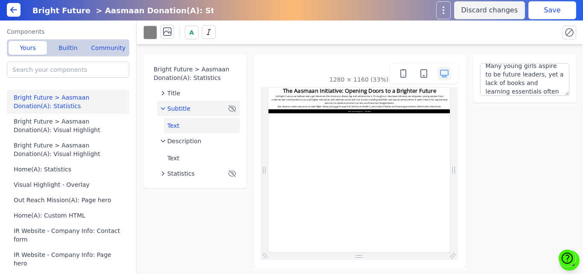
click at [213, 111] on div "Subtitle" at bounding box center [194, 108] width 66 height 9
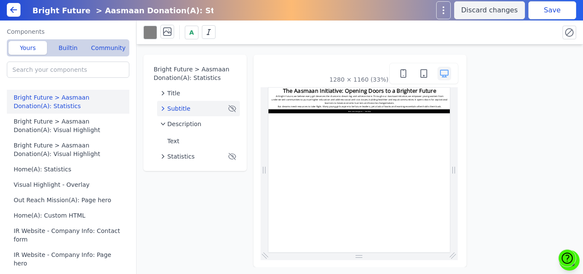
click at [0, 0] on icon at bounding box center [0, 0] width 0 height 0
click at [566, 12] on button "Save" at bounding box center [553, 10] width 48 height 18
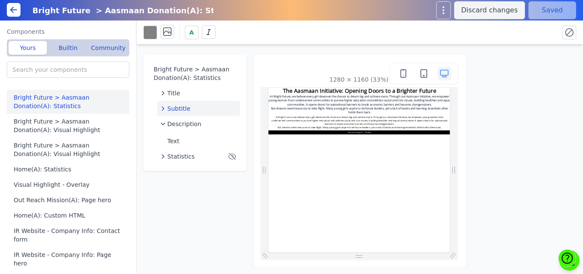
scroll to position [0, 0]
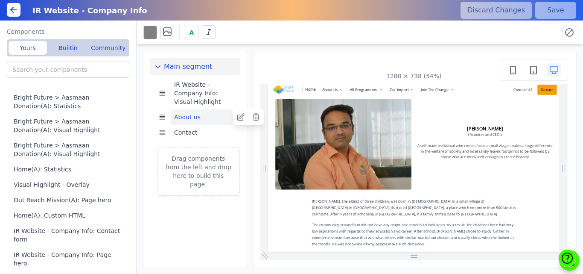
click at [207, 119] on button "About us" at bounding box center [202, 116] width 62 height 15
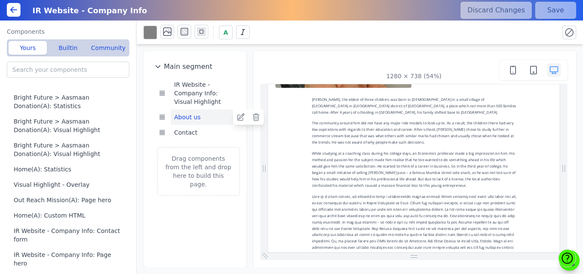
scroll to position [202, 0]
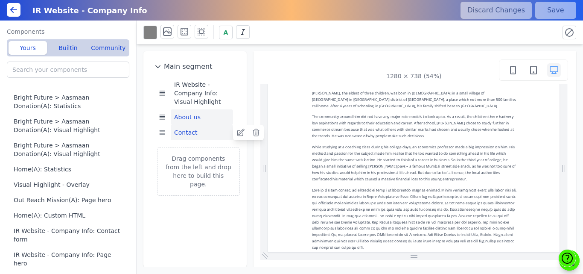
click at [199, 129] on button "Contact" at bounding box center [202, 132] width 62 height 15
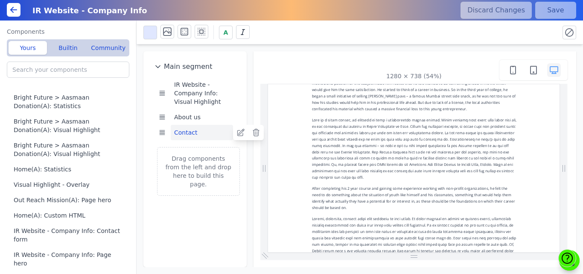
scroll to position [587, 0]
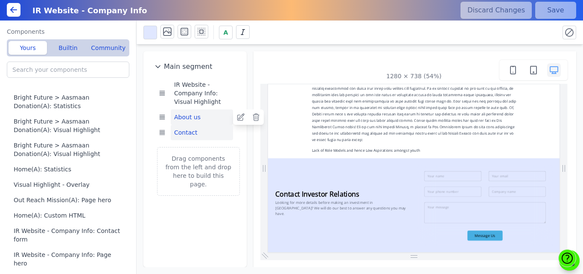
click at [195, 117] on button "About us" at bounding box center [202, 116] width 62 height 15
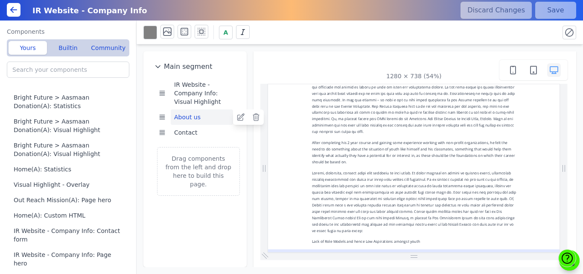
scroll to position [409, 0]
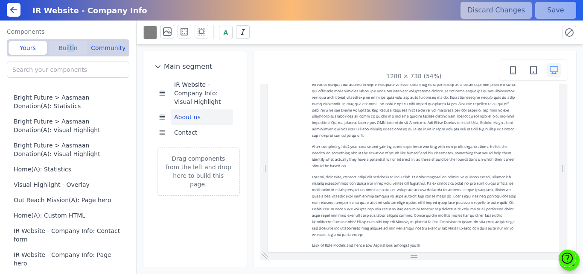
drag, startPoint x: 73, startPoint y: 39, endPoint x: 68, endPoint y: 49, distance: 10.3
click at [68, 49] on div "Yours Builtin Community" at bounding box center [68, 47] width 123 height 17
click at [68, 49] on button "Builtin" at bounding box center [68, 48] width 38 height 14
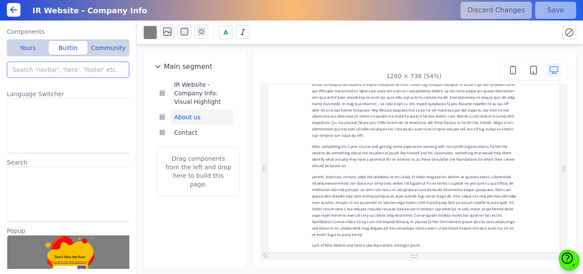
click at [60, 69] on input "search" at bounding box center [68, 69] width 123 height 16
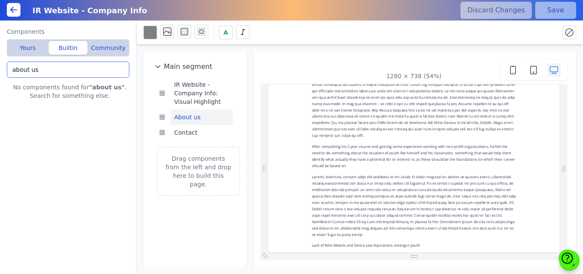
type input "about us"
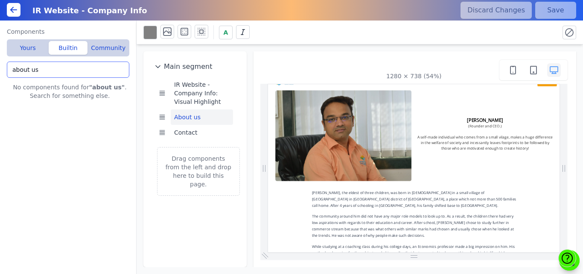
scroll to position [3, 0]
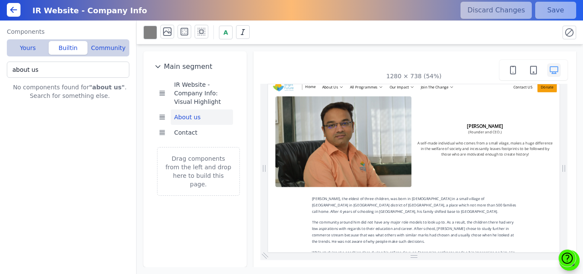
click at [10, 9] on icon at bounding box center [14, 10] width 10 height 10
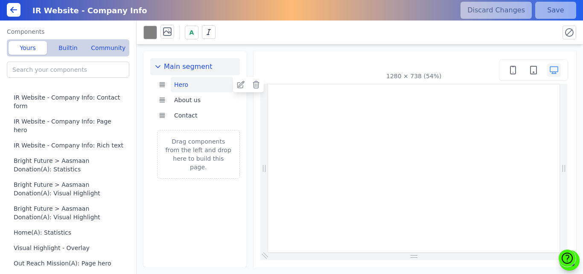
click at [189, 90] on button "Hero" at bounding box center [202, 84] width 62 height 15
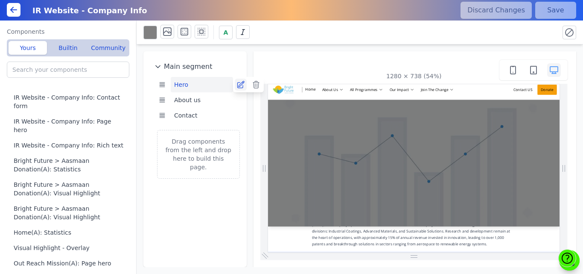
click at [238, 86] on icon at bounding box center [241, 84] width 9 height 9
click at [192, 101] on button "About us" at bounding box center [202, 99] width 62 height 15
click at [240, 100] on icon at bounding box center [241, 100] width 9 height 9
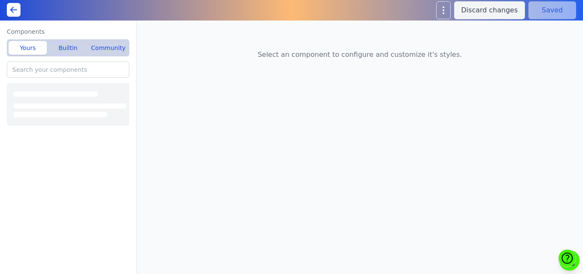
type input "IR Website - Company Info: Page hero"
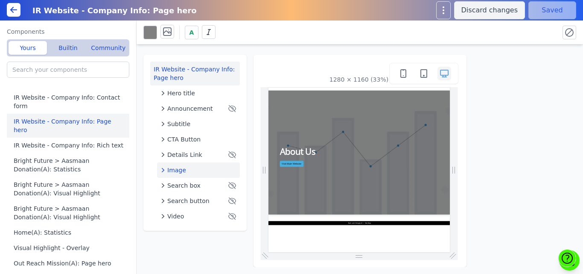
click at [173, 169] on span "Image" at bounding box center [176, 170] width 19 height 9
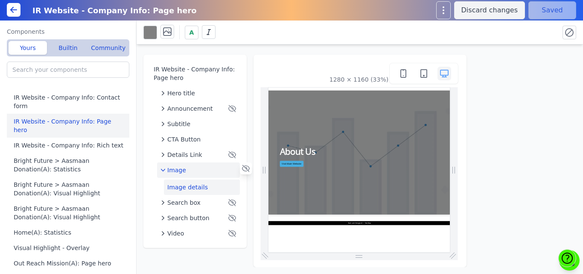
click at [178, 183] on button "Image details" at bounding box center [202, 186] width 76 height 15
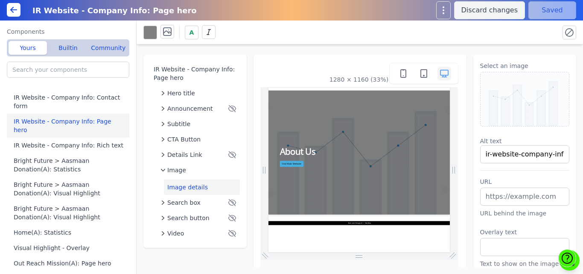
click at [529, 94] on img at bounding box center [525, 99] width 89 height 54
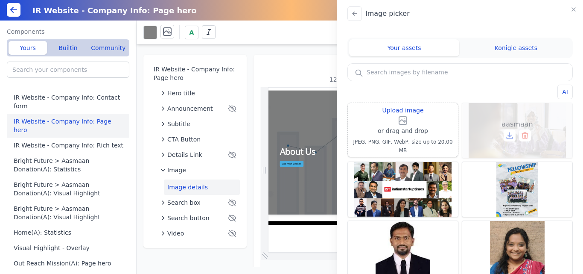
click at [482, 109] on div "aasmaan" at bounding box center [517, 130] width 110 height 55
type input "aasmaan"
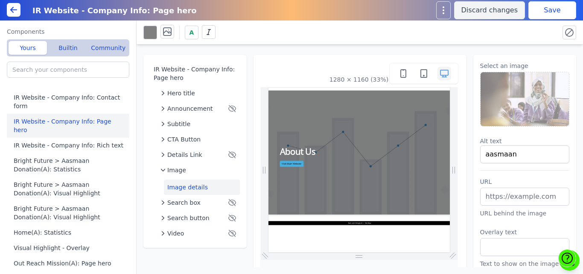
click at [553, 9] on button "Save" at bounding box center [553, 10] width 48 height 18
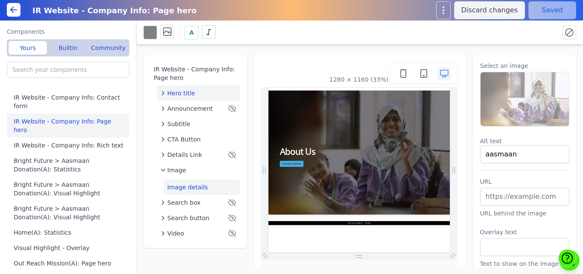
click at [193, 93] on div "Hero title" at bounding box center [199, 93] width 76 height 9
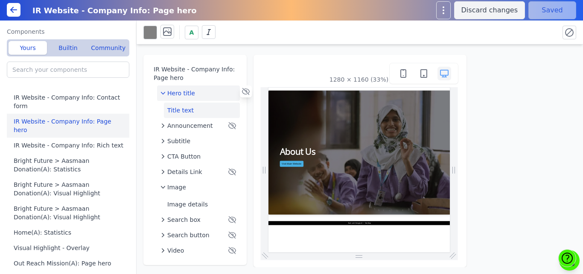
click at [188, 105] on button "Title text" at bounding box center [202, 109] width 76 height 15
click at [188, 90] on span "Hero title" at bounding box center [181, 93] width 28 height 9
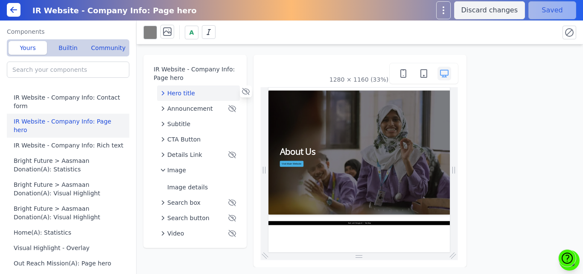
click at [213, 93] on div "Hero title" at bounding box center [199, 93] width 76 height 9
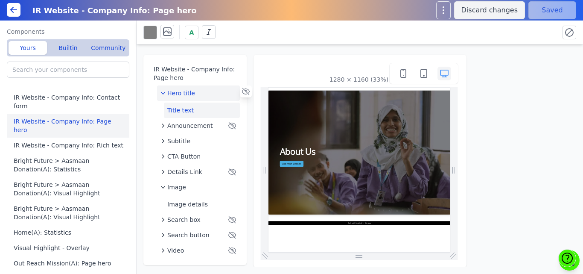
click at [187, 109] on button "Title text" at bounding box center [202, 109] width 76 height 15
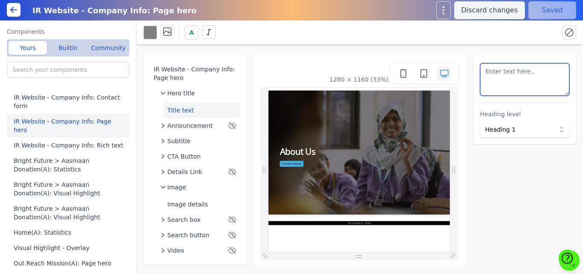
drag, startPoint x: 514, startPoint y: 72, endPoint x: 466, endPoint y: 76, distance: 48.9
click at [466, 76] on div "IR Website - Company Info: Page hero Hero title Title text Announcement Subtitl…" at bounding box center [360, 155] width 447 height 222
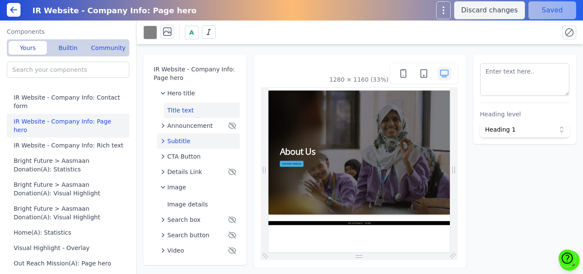
click at [183, 141] on span "Subtitle" at bounding box center [178, 141] width 23 height 9
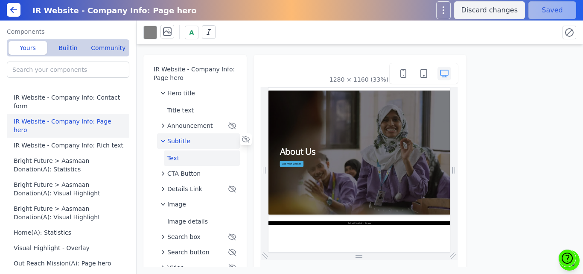
click at [180, 163] on button "Text" at bounding box center [202, 157] width 76 height 15
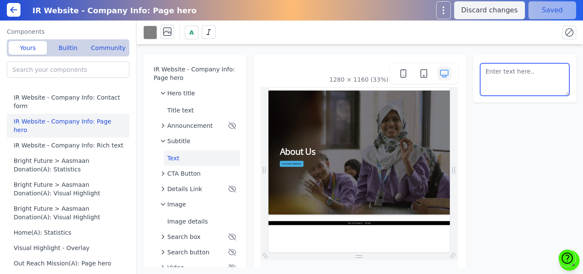
click at [488, 82] on textarea at bounding box center [525, 79] width 90 height 32
paste textarea "At Bright Future, we believe every girl deserves the chance to dream big and ac…"
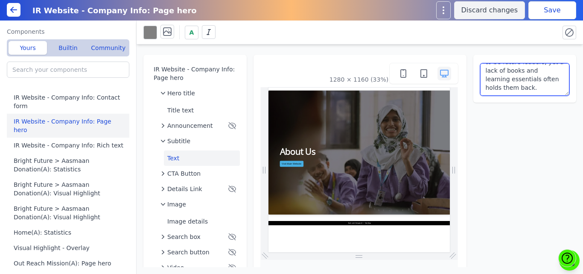
paste textarea "The Aasmaan Initiative: Opening Doors to a Brighter Future"
type textarea "The Aasmaan Initiative: Opening Doors to a Brighter Future"
click at [550, 13] on button "Save" at bounding box center [553, 10] width 48 height 18
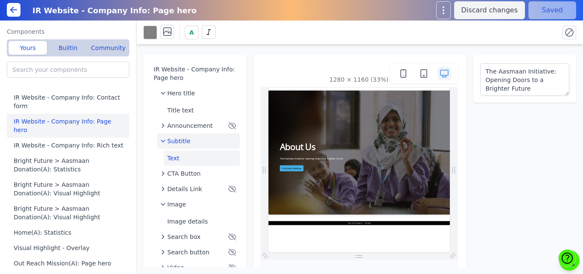
click at [193, 139] on div "Subtitle" at bounding box center [199, 141] width 76 height 9
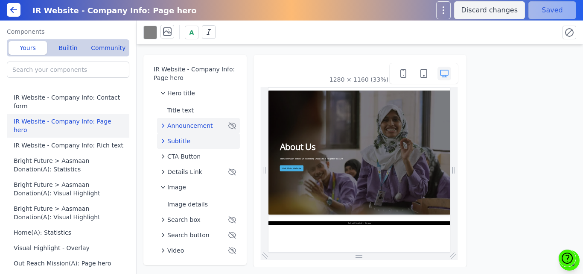
click at [194, 123] on span "Announcement" at bounding box center [190, 125] width 46 height 9
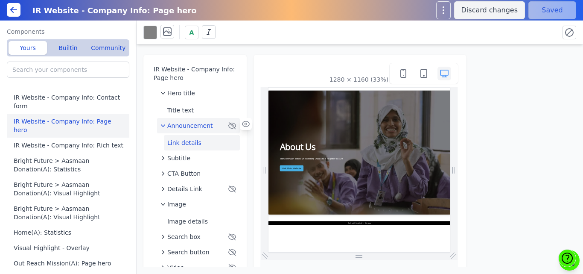
click at [188, 143] on button "Link details" at bounding box center [202, 142] width 76 height 15
select select
click at [178, 126] on span "Announcement" at bounding box center [190, 125] width 46 height 9
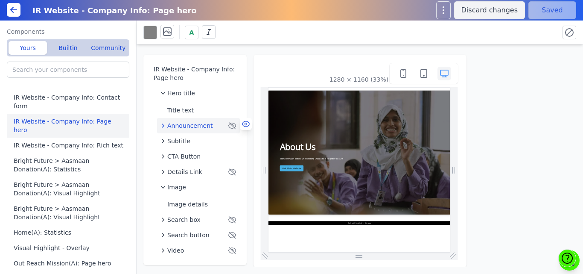
click at [248, 125] on icon at bounding box center [246, 124] width 9 height 9
click at [554, 11] on button "Save" at bounding box center [553, 10] width 48 height 18
click at [221, 125] on div "Announcement" at bounding box center [199, 125] width 76 height 9
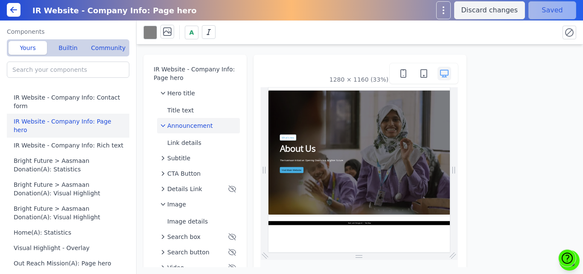
click at [0, 0] on icon at bounding box center [0, 0] width 0 height 0
click at [545, 9] on button "Save" at bounding box center [553, 10] width 48 height 18
click at [191, 93] on span "Hero title" at bounding box center [181, 93] width 28 height 9
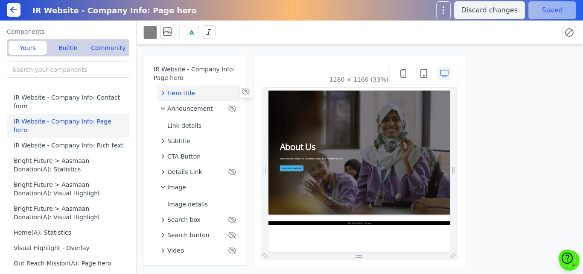
click at [187, 89] on span "Hero title" at bounding box center [181, 93] width 28 height 9
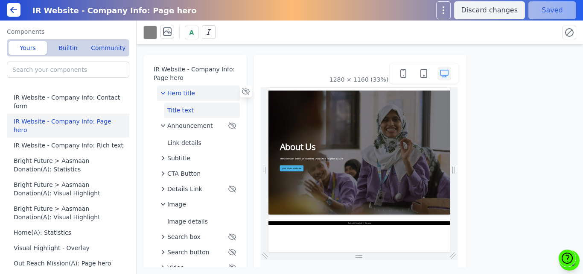
click at [185, 110] on button "Title text" at bounding box center [202, 109] width 76 height 15
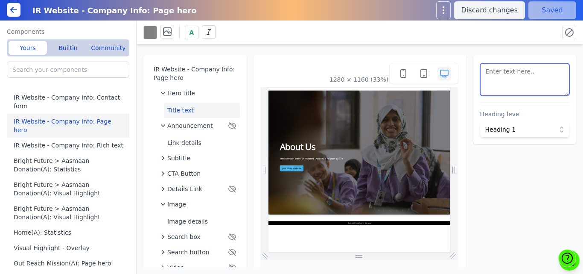
click at [518, 85] on textarea at bounding box center [525, 79] width 90 height 32
paste textarea "The Aasmaan Initiative: Opening Doors to a Brighter Future"
type textarea "The Aasmaan Initiative: Opening Doors to a Brighter Future"
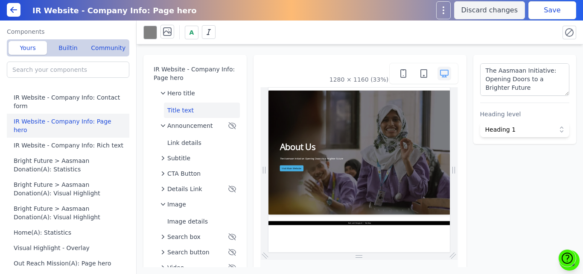
click at [540, 10] on button "Save" at bounding box center [553, 10] width 48 height 18
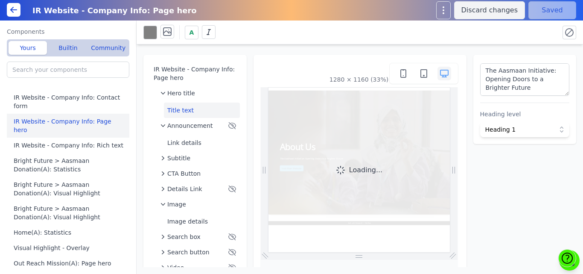
click at [536, 30] on div "A" at bounding box center [347, 32] width 409 height 15
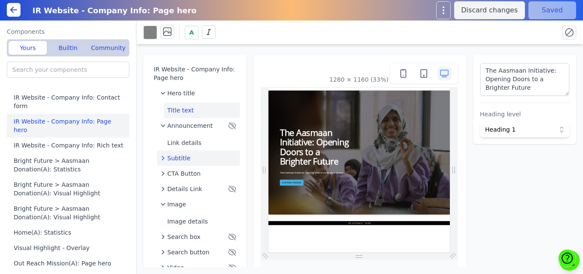
click at [176, 161] on span "Subtitle" at bounding box center [178, 158] width 23 height 9
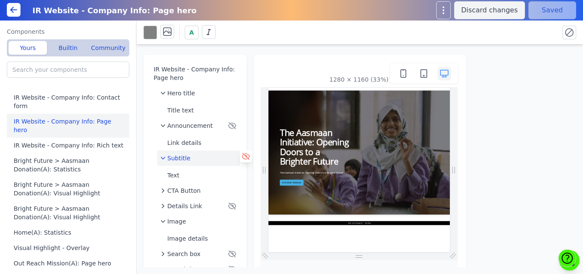
click at [242, 157] on icon at bounding box center [246, 156] width 9 height 9
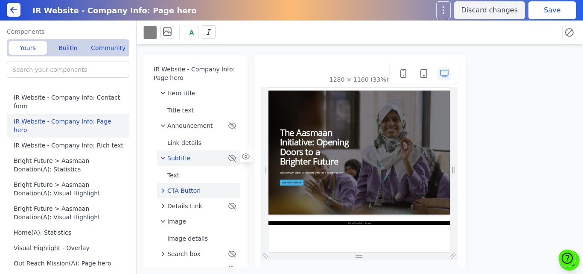
click at [189, 188] on span "CTA Button" at bounding box center [183, 190] width 33 height 9
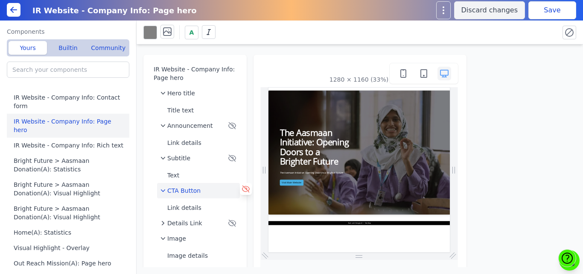
click at [246, 187] on icon at bounding box center [246, 188] width 9 height 9
click at [542, 11] on button "Save" at bounding box center [553, 10] width 48 height 18
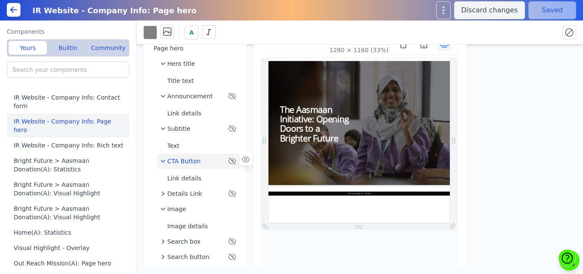
scroll to position [49, 0]
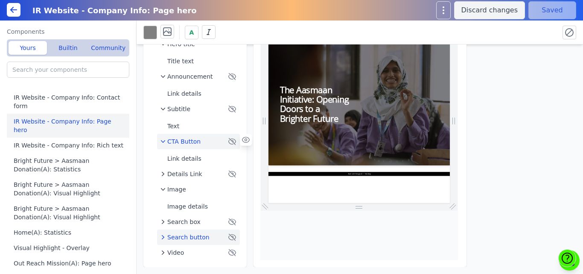
click at [180, 239] on span "Search button" at bounding box center [188, 237] width 42 height 9
click at [178, 237] on span "Search button" at bounding box center [188, 237] width 42 height 9
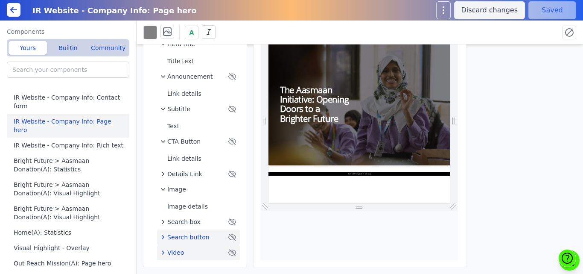
click at [177, 252] on span "Video" at bounding box center [175, 252] width 17 height 9
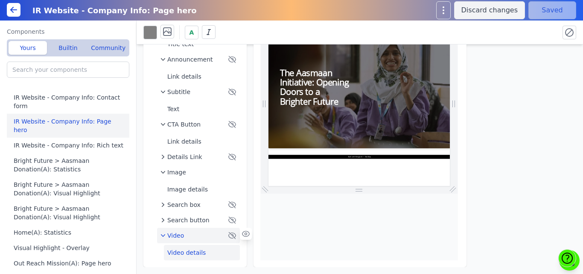
click at [212, 245] on button "Video details" at bounding box center [202, 252] width 76 height 15
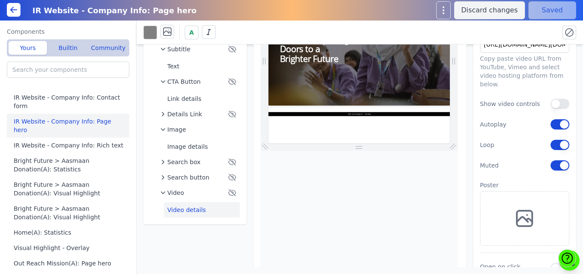
scroll to position [111, 0]
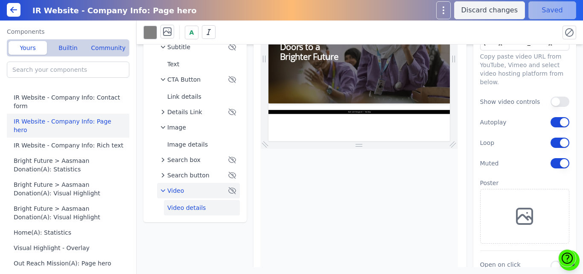
click at [215, 191] on div "Video" at bounding box center [194, 190] width 66 height 9
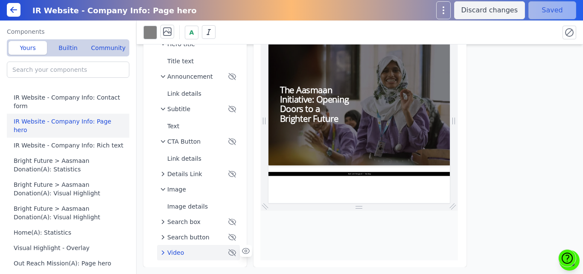
scroll to position [49, 0]
click at [245, 250] on icon at bounding box center [246, 251] width 2 height 2
click at [194, 250] on div "Video" at bounding box center [199, 252] width 76 height 9
click at [538, 14] on button "Save" at bounding box center [553, 10] width 48 height 18
click at [202, 254] on div "Video" at bounding box center [199, 252] width 76 height 9
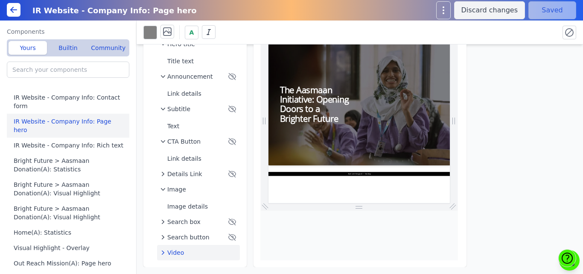
click at [0, 0] on icon at bounding box center [0, 0] width 0 height 0
click at [567, 10] on button "Save" at bounding box center [553, 10] width 48 height 18
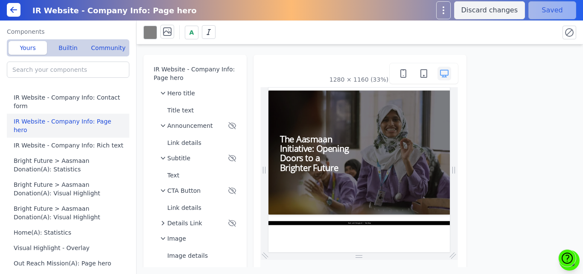
click at [277, 49] on div "IR Website - Company Info: Page hero Hero title Title text Announcement Link de…" at bounding box center [360, 155] width 447 height 222
click at [169, 107] on button "Title text" at bounding box center [202, 109] width 76 height 15
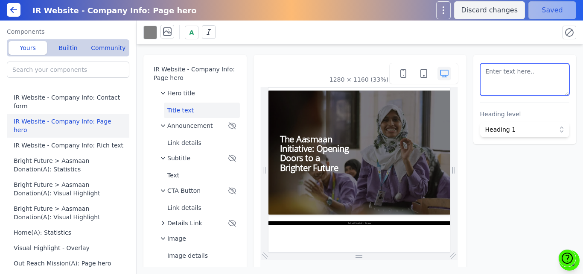
click at [486, 83] on textarea at bounding box center [525, 79] width 90 height 32
paste textarea "<h3 style="font-size:20px; color:#fff;">The Aasmaan Initiative: Opening Doors t…"
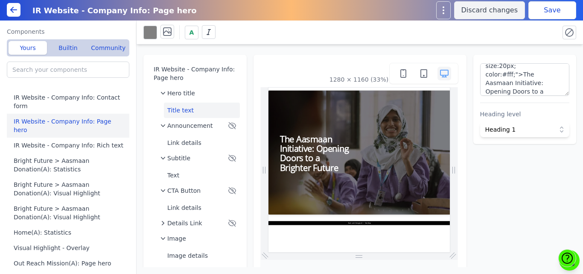
click at [545, 22] on div "A" at bounding box center [360, 32] width 447 height 24
click at [550, 12] on button "Save" at bounding box center [553, 10] width 48 height 18
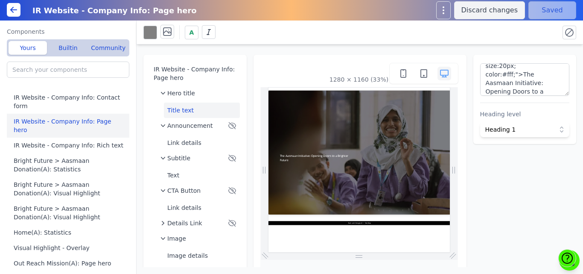
scroll to position [0, 0]
click at [538, 66] on textarea "<h3 style="font-size:20px; color:#fff;">The Aasmaan Initiative: Opening Doors t…" at bounding box center [525, 79] width 90 height 32
click at [540, 27] on div "A" at bounding box center [347, 32] width 409 height 15
click at [546, 15] on button "Save" at bounding box center [553, 10] width 48 height 18
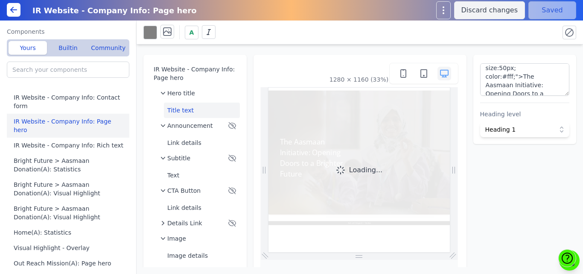
scroll to position [0, 0]
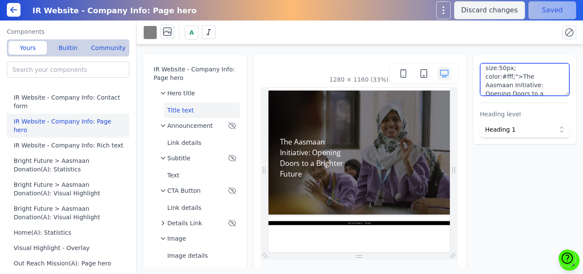
click at [539, 69] on textarea "<h3 style="font-size:50px; color:#fff;">The Aasmaan Initiative: Opening Doors t…" at bounding box center [525, 79] width 90 height 32
type textarea "<h3 style="font-size:40px; color:#fff;">The Aasmaan Initiative: Opening Doors t…"
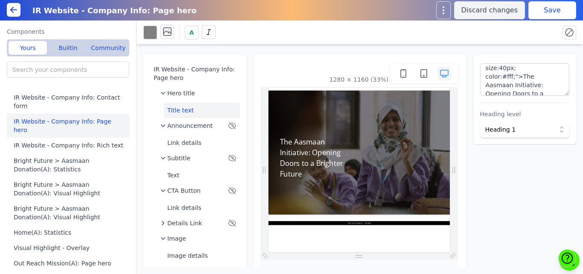
click at [520, 47] on div "IR Website - Company Info: Page hero Hero title Title text Announcement Link de…" at bounding box center [360, 155] width 447 height 222
click at [551, 9] on button "Save" at bounding box center [553, 10] width 48 height 18
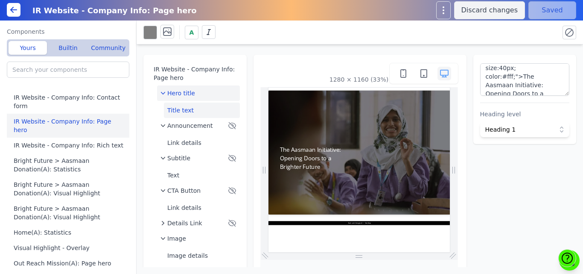
click at [205, 93] on div "Hero title" at bounding box center [199, 93] width 76 height 9
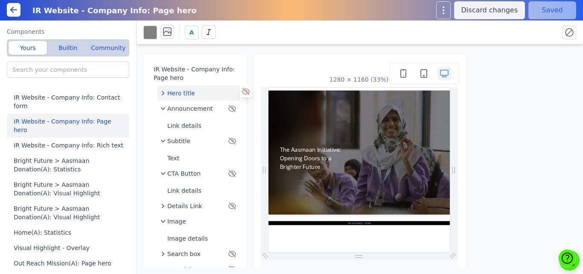
click at [245, 90] on icon at bounding box center [246, 91] width 9 height 9
click at [555, 8] on button "Save" at bounding box center [553, 10] width 48 height 18
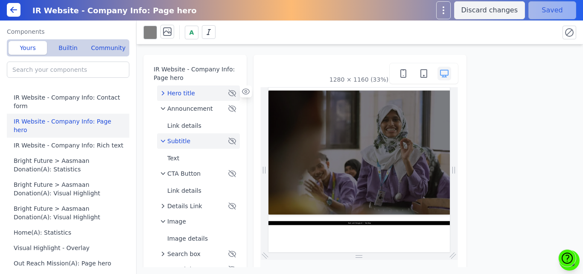
click at [182, 137] on span "Subtitle" at bounding box center [178, 141] width 23 height 9
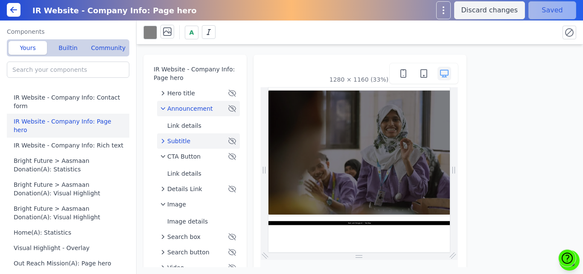
click at [184, 107] on span "Announcement" at bounding box center [190, 108] width 46 height 9
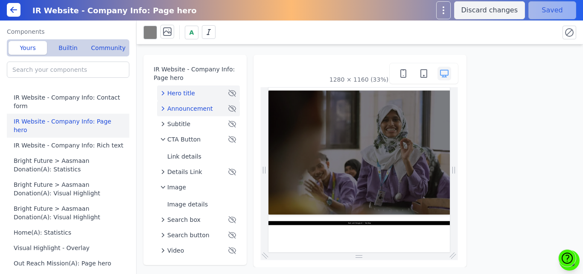
click at [195, 92] on div "Hero title" at bounding box center [194, 93] width 66 height 9
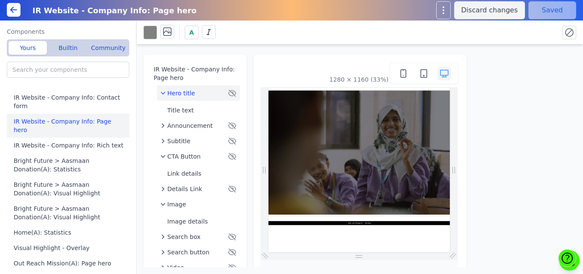
click at [0, 0] on icon at bounding box center [0, 0] width 0 height 0
click at [545, 11] on button "Save" at bounding box center [553, 10] width 48 height 18
click at [204, 157] on div "CTA Button" at bounding box center [194, 156] width 66 height 9
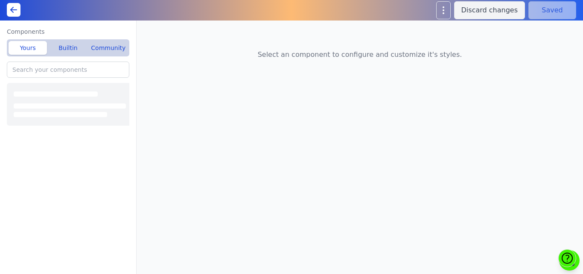
type input "IR Website - Company Info: Rich text"
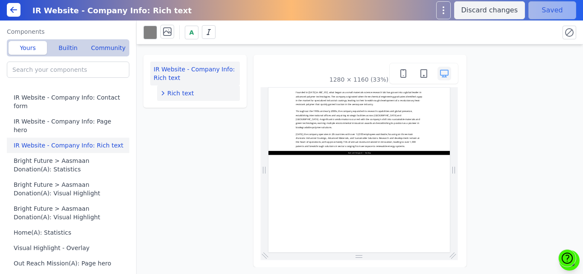
click at [199, 95] on div "Rich text" at bounding box center [199, 93] width 76 height 9
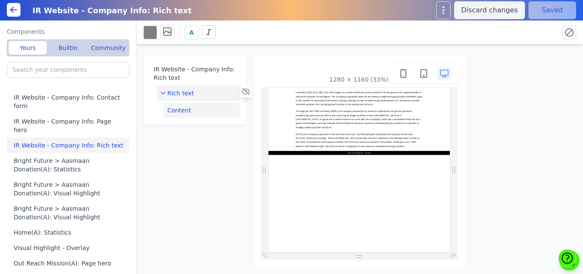
click at [196, 110] on button "Content" at bounding box center [202, 109] width 76 height 15
click at [502, 71] on button "Edit content" at bounding box center [525, 69] width 90 height 17
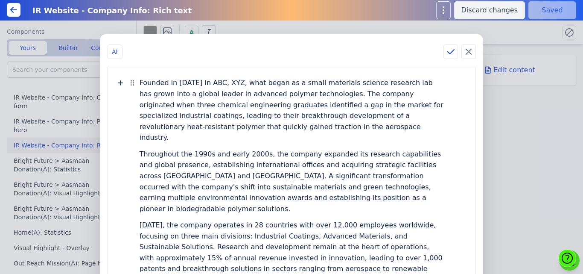
click at [327, 134] on div "Founded in 1987 in ABC, XYZ, what began as a small materials science research l…" at bounding box center [292, 110] width 304 height 71
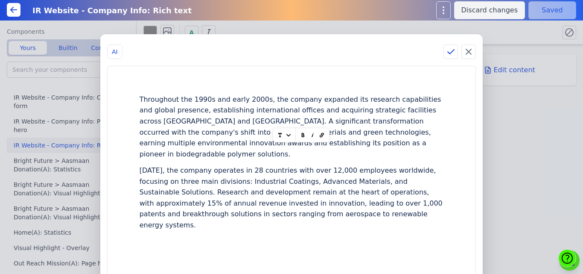
scroll to position [148, 0]
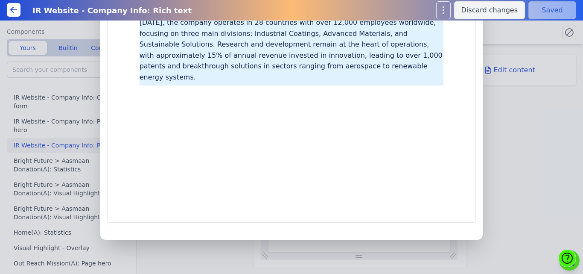
drag, startPoint x: 160, startPoint y: 98, endPoint x: 251, endPoint y: 106, distance: 90.9
click at [251, 106] on div "Throughout the 1990s and early 2000s, the company expanded its research capabil…" at bounding box center [291, 70] width 351 height 286
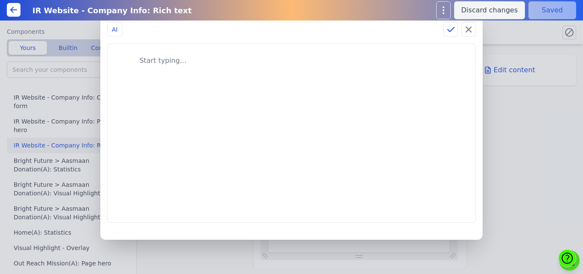
scroll to position [66, 0]
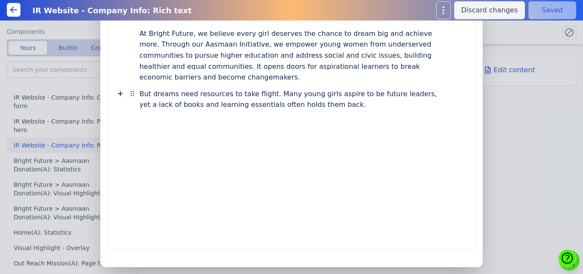
click at [426, 96] on div "But dreams need resources to take flight. Many young girls aspire to be future …" at bounding box center [291, 98] width 351 height 27
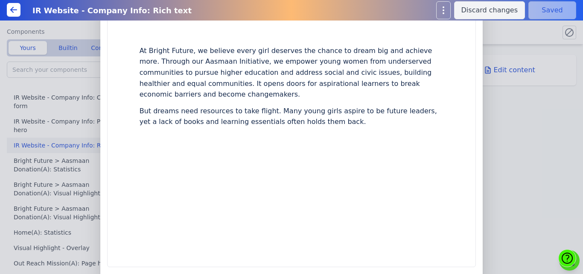
scroll to position [0, 0]
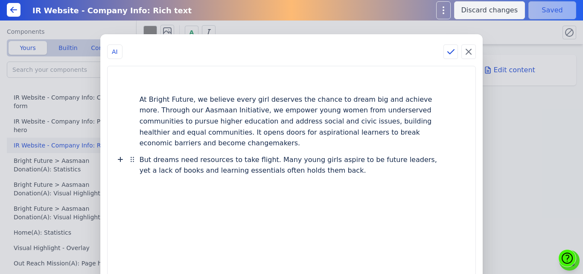
click at [388, 165] on div "But dreams need resources to take flight. Many young girls aspire to be future …" at bounding box center [292, 164] width 304 height 27
click at [390, 172] on div "But dreams need resources to take flight. Many young girls aspire to be future …" at bounding box center [292, 164] width 304 height 27
click at [123, 187] on icon at bounding box center [120, 186] width 4 height 4
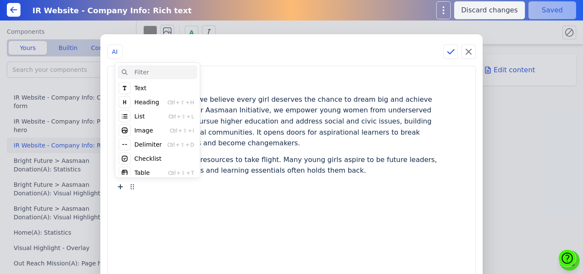
click at [159, 102] on div "Heading" at bounding box center [146, 102] width 25 height 9
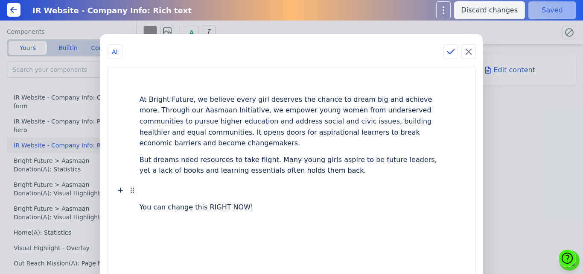
click at [178, 193] on h2 at bounding box center [292, 188] width 304 height 20
click at [171, 191] on h2 at bounding box center [292, 188] width 304 height 20
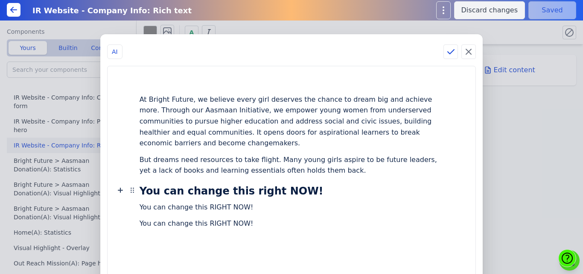
click at [263, 192] on h2 "You can change this right NOW!" at bounding box center [292, 188] width 304 height 20
click at [196, 208] on div "You can change this RIGHT NOW!" at bounding box center [292, 207] width 304 height 16
click at [194, 223] on div "You can change this RIGHT NOW!" at bounding box center [292, 223] width 304 height 16
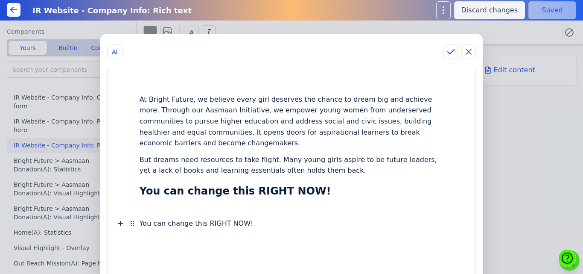
click at [194, 223] on div "You can change this RIGHT NOW!" at bounding box center [292, 223] width 304 height 16
click at [329, 193] on h2 "You can change this RIGHT NOW!" at bounding box center [292, 188] width 304 height 20
click at [126, 208] on icon at bounding box center [120, 207] width 10 height 10
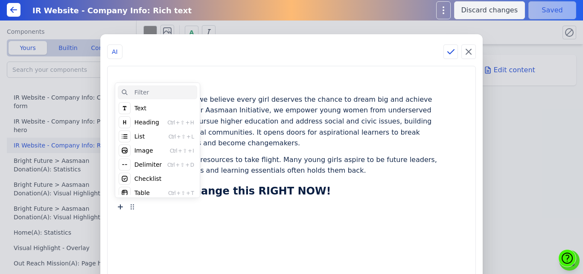
click at [169, 107] on div "Text" at bounding box center [157, 108] width 79 height 14
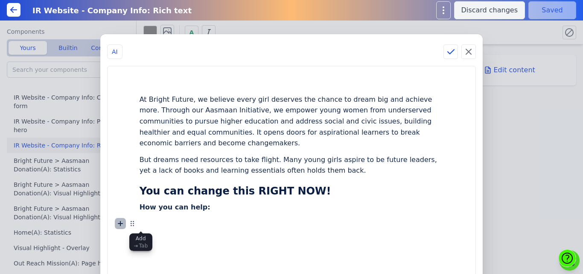
click at [123, 224] on icon at bounding box center [120, 223] width 4 height 4
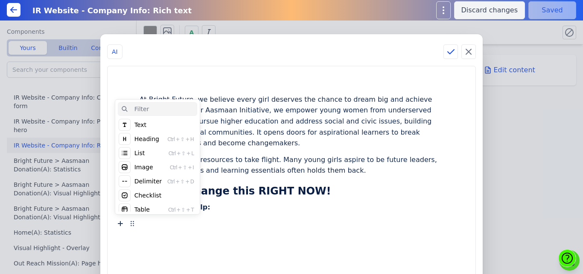
click at [145, 150] on div "List" at bounding box center [139, 153] width 10 height 9
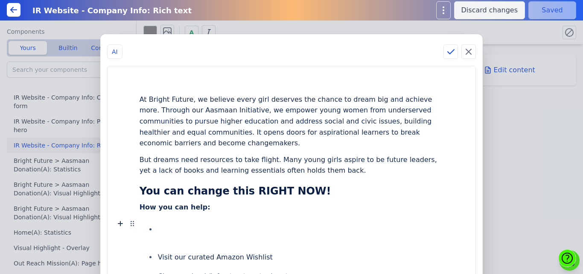
click at [190, 228] on li at bounding box center [300, 229] width 287 height 16
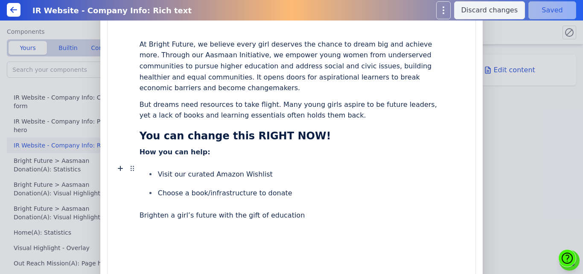
scroll to position [58, 0]
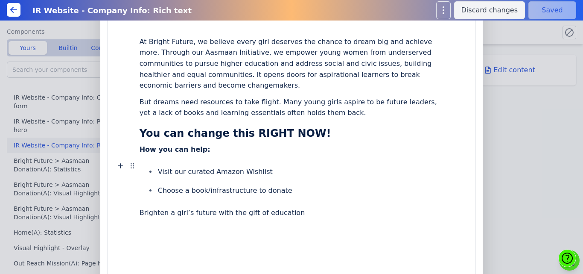
click at [307, 190] on li "Choose a book/infrastructure to donate" at bounding box center [300, 191] width 287 height 16
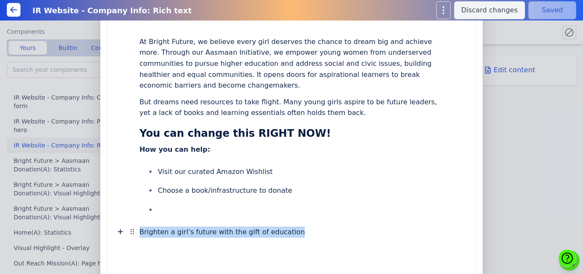
drag, startPoint x: 159, startPoint y: 232, endPoint x: 321, endPoint y: 232, distance: 162.2
click at [321, 232] on div "At Bright Future, we believe every girl deserves the chance to dream big and ac…" at bounding box center [291, 200] width 351 height 367
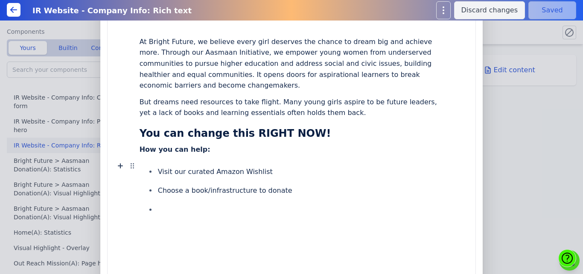
click at [191, 209] on li at bounding box center [300, 210] width 287 height 16
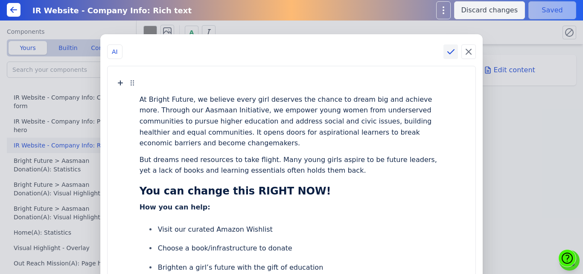
click at [446, 51] on icon at bounding box center [451, 52] width 10 height 10
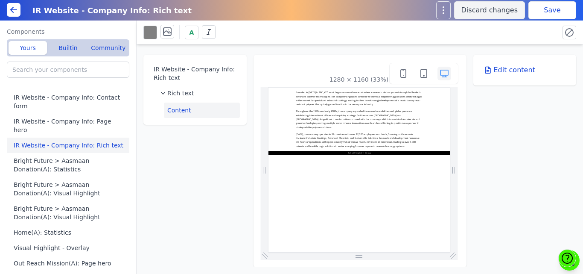
click at [540, 9] on button "Save" at bounding box center [553, 10] width 48 height 18
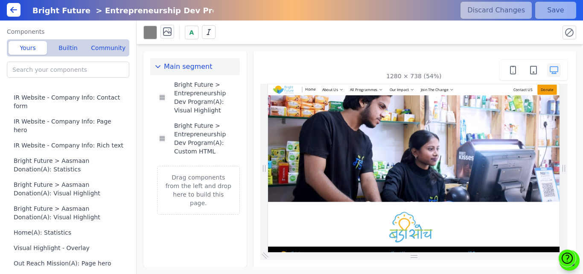
click at [12, 9] on icon at bounding box center [14, 10] width 10 height 10
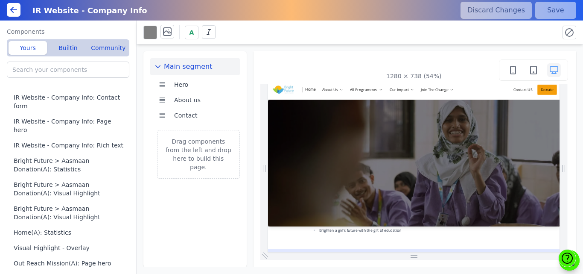
drag, startPoint x: 810, startPoint y: 167, endPoint x: 830, endPoint y: 139, distance: 34.2
click at [193, 82] on button "Hero" at bounding box center [202, 84] width 62 height 15
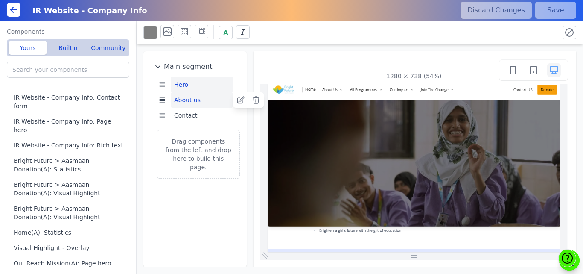
click at [210, 98] on button "About us" at bounding box center [202, 99] width 62 height 15
click at [192, 83] on button "Hero" at bounding box center [202, 84] width 62 height 15
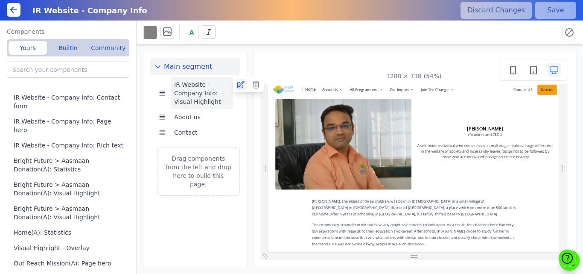
click at [237, 88] on icon at bounding box center [240, 84] width 7 height 7
drag, startPoint x: 810, startPoint y: 113, endPoint x: 826, endPoint y: 160, distance: 49.5
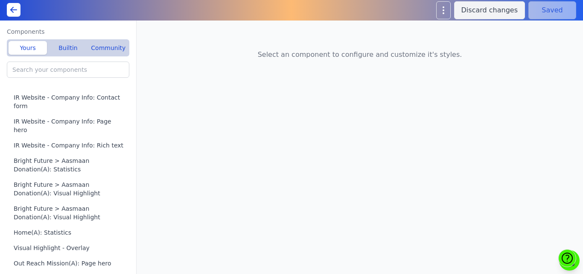
type input "IR Website - Company Info: Visual Highlight"
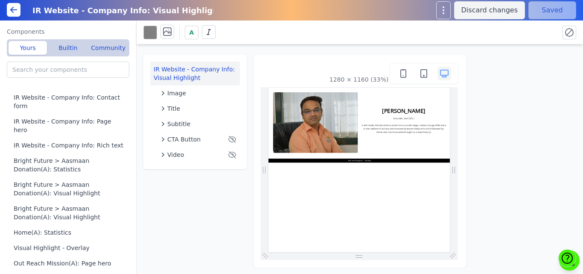
click at [555, 268] on div "[PERSON_NAME] (Founder and CEO.) A self-made individual who comes from a small …" at bounding box center [541, 192] width 546 height 209
click at [335, 178] on img at bounding box center [409, 192] width 254 height 182
click at [180, 91] on span "Image" at bounding box center [176, 93] width 19 height 9
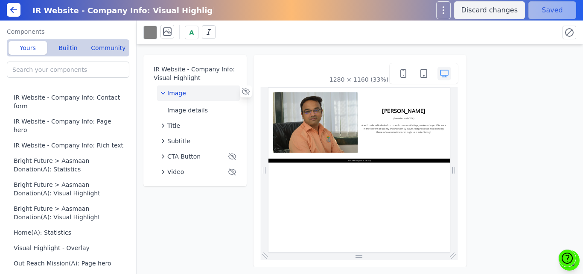
click at [182, 98] on button "Image" at bounding box center [198, 92] width 83 height 15
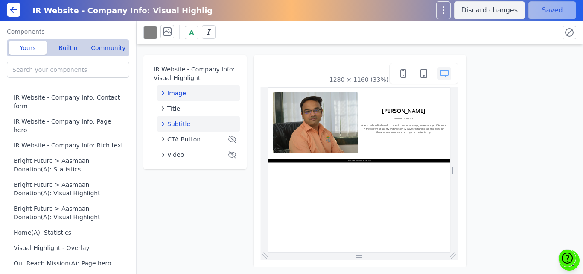
click at [178, 120] on span "Subtitle" at bounding box center [178, 124] width 23 height 9
click at [181, 95] on span "Image" at bounding box center [176, 93] width 19 height 9
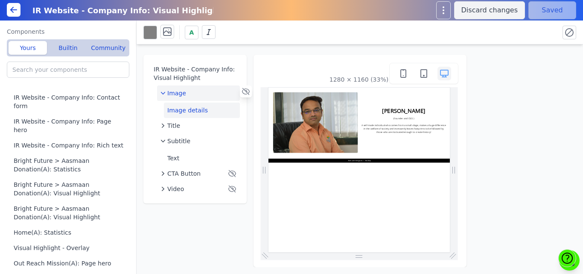
click at [184, 108] on button "Image details" at bounding box center [202, 109] width 76 height 15
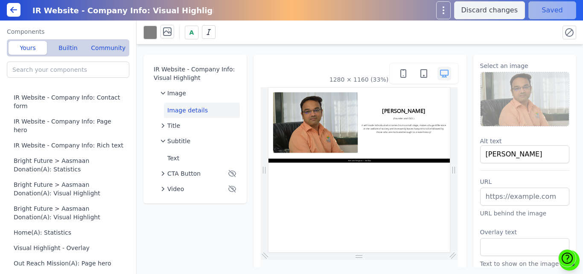
click at [500, 98] on img at bounding box center [525, 99] width 89 height 54
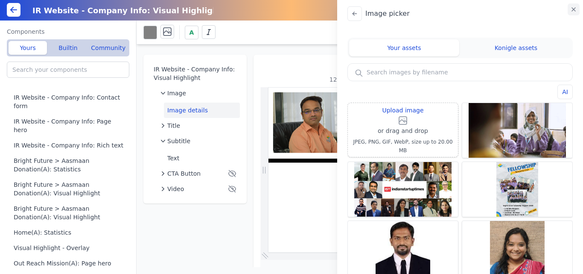
click at [575, 12] on icon "button" at bounding box center [573, 9] width 7 height 7
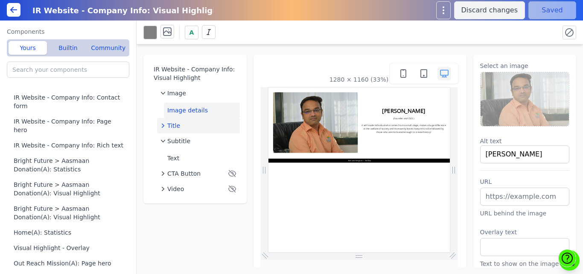
click at [184, 124] on div "Title" at bounding box center [199, 125] width 76 height 9
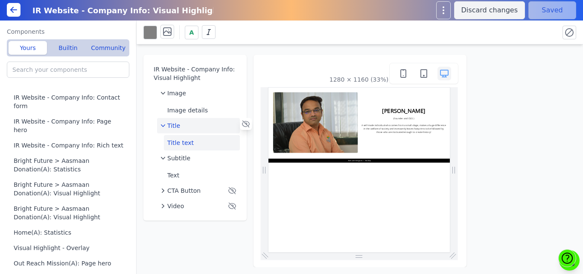
click at [183, 142] on button "Title text" at bounding box center [202, 142] width 76 height 15
